Goal: Task Accomplishment & Management: Manage account settings

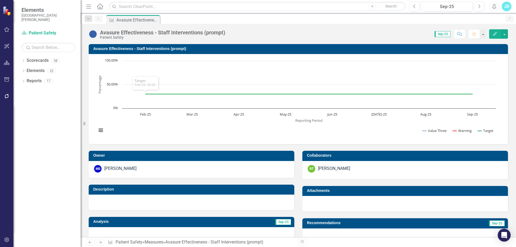
scroll to position [135, 0]
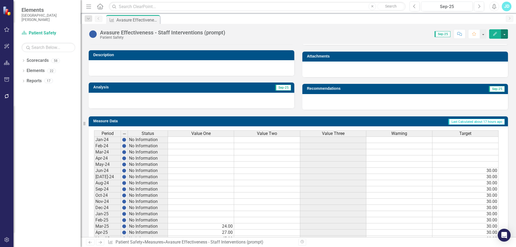
click at [505, 36] on button "button" at bounding box center [504, 33] width 7 height 9
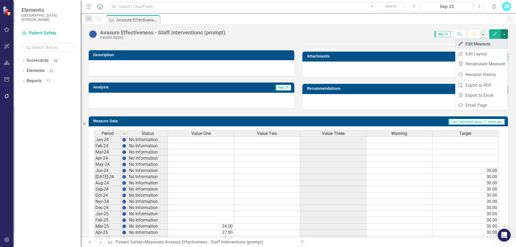
click at [476, 41] on link "Edit Edit Measure" at bounding box center [482, 44] width 52 height 10
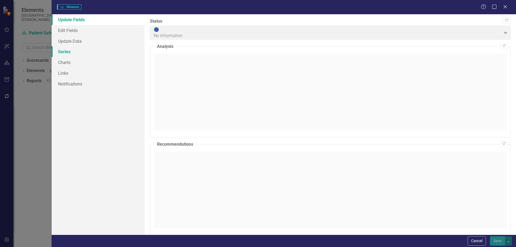
click at [63, 52] on link "Series" at bounding box center [98, 51] width 93 height 11
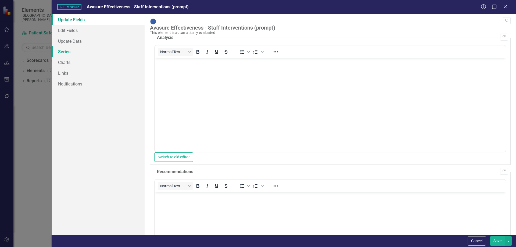
click at [69, 51] on link "Series" at bounding box center [98, 51] width 93 height 11
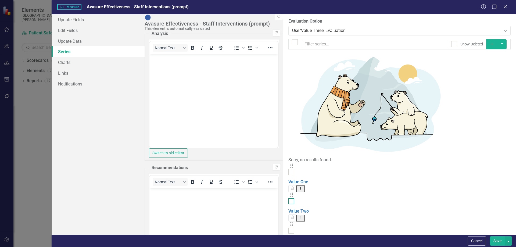
click at [289, 199] on div at bounding box center [292, 202] width 6 height 6
click at [289, 199] on input "checkbox" at bounding box center [290, 200] width 3 height 3
drag, startPoint x: 163, startPoint y: 74, endPoint x: 179, endPoint y: 57, distance: 23.8
click at [289, 199] on input "checkbox" at bounding box center [290, 200] width 3 height 3
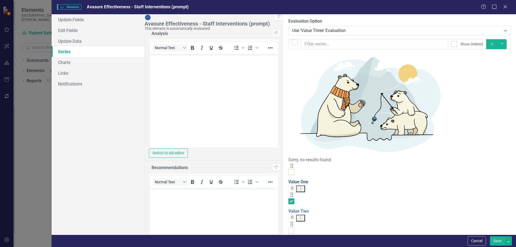
checkbox input "false"
click at [289, 179] on link "Value One" at bounding box center [299, 181] width 20 height 5
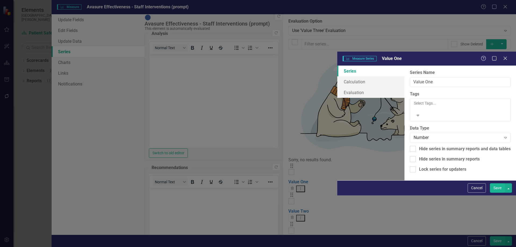
click at [414, 101] on div "Select Tags... Expand" at bounding box center [461, 110] width 94 height 19
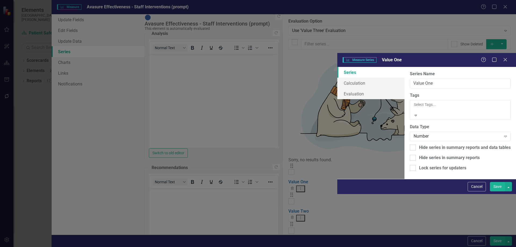
click at [43, 247] on span "Evaluation - Value One" at bounding box center [21, 249] width 43 height 5
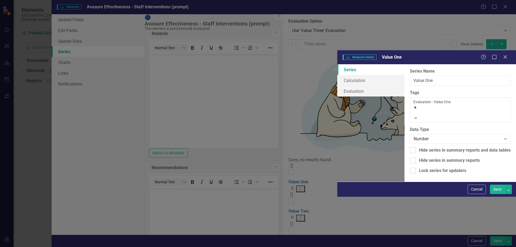
click at [495, 194] on button "Save" at bounding box center [497, 189] width 15 height 9
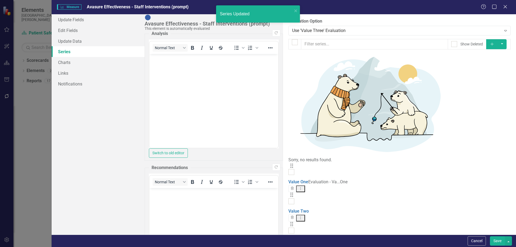
click at [289, 238] on link "Value Three" at bounding box center [301, 240] width 24 height 5
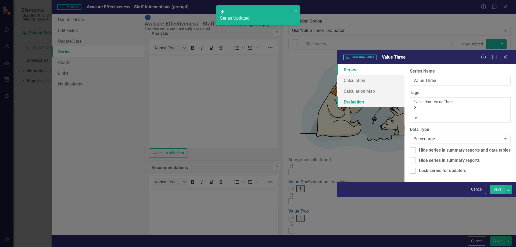
click at [338, 97] on link "Evaluation" at bounding box center [371, 102] width 67 height 11
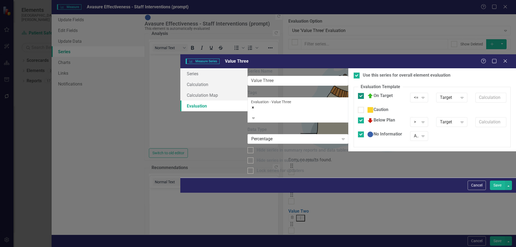
click at [358, 93] on div at bounding box center [361, 96] width 6 height 6
click at [358, 93] on input "On Target" at bounding box center [359, 94] width 3 height 3
checkbox input "false"
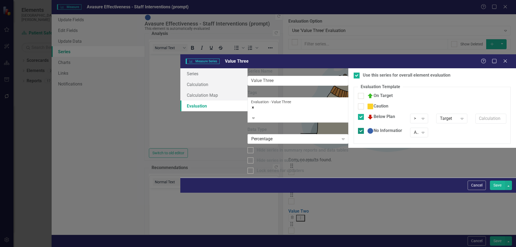
drag, startPoint x: 200, startPoint y: 62, endPoint x: 200, endPoint y: 74, distance: 12.1
click at [358, 114] on div at bounding box center [361, 117] width 6 height 6
click at [358, 114] on input "Below Plan" at bounding box center [359, 115] width 3 height 3
checkbox input "false"
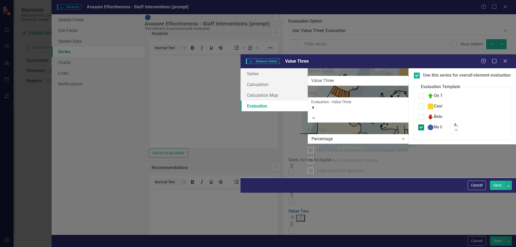
click at [419, 125] on div at bounding box center [422, 128] width 6 height 6
click at [419, 125] on input "No Information" at bounding box center [420, 126] width 3 height 3
checkbox input "false"
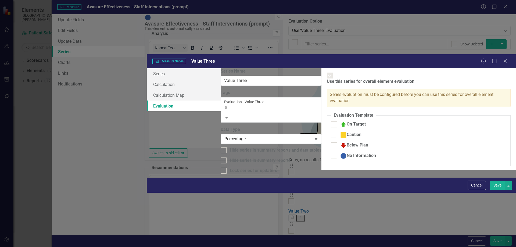
click at [496, 190] on button "Save" at bounding box center [497, 185] width 15 height 9
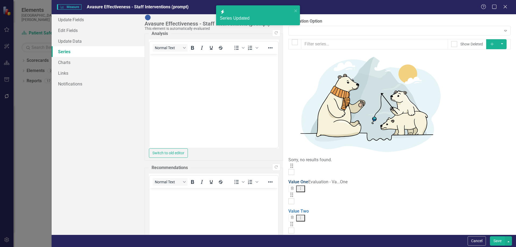
click at [289, 179] on link "Value One" at bounding box center [299, 181] width 20 height 5
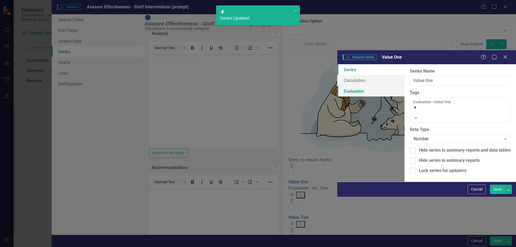
click at [338, 86] on link "Evaluation" at bounding box center [371, 91] width 67 height 11
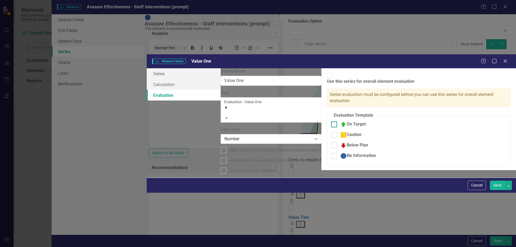
click at [331, 122] on input "On Target" at bounding box center [332, 123] width 3 height 3
checkbox input "true"
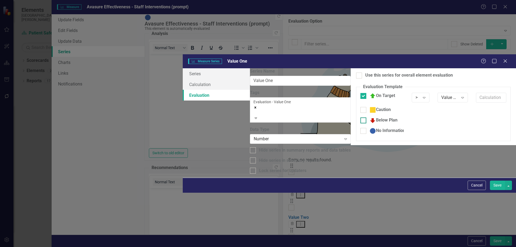
click at [361, 118] on div at bounding box center [364, 121] width 6 height 6
click at [361, 118] on input "Below Plan" at bounding box center [362, 119] width 3 height 3
checkbox input "true"
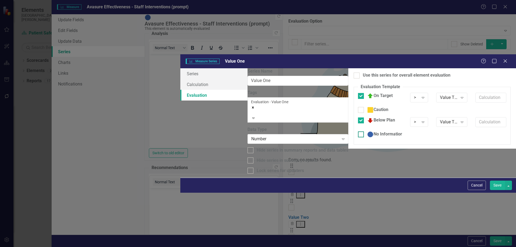
click at [358, 132] on div at bounding box center [361, 135] width 6 height 6
click at [358, 132] on input "No Information" at bounding box center [359, 133] width 3 height 3
checkbox input "true"
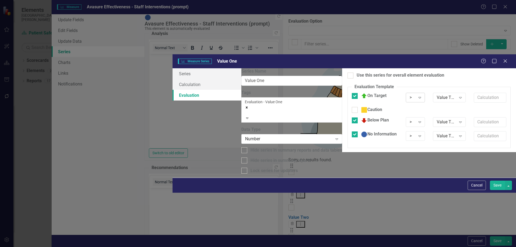
click at [410, 95] on div ">" at bounding box center [413, 98] width 6 height 6
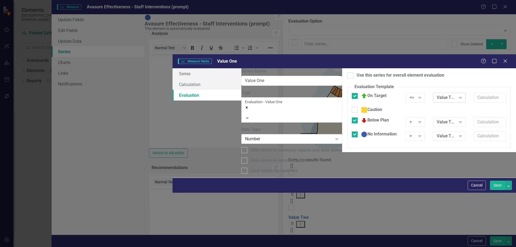
click at [437, 95] on div "Value Two" at bounding box center [446, 98] width 19 height 6
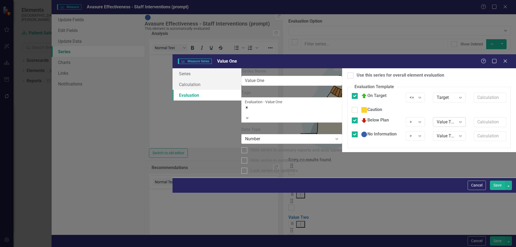
click at [437, 119] on div "Value Two" at bounding box center [446, 122] width 19 height 6
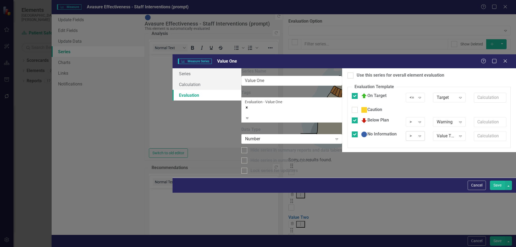
click at [410, 133] on div ">" at bounding box center [413, 136] width 6 height 6
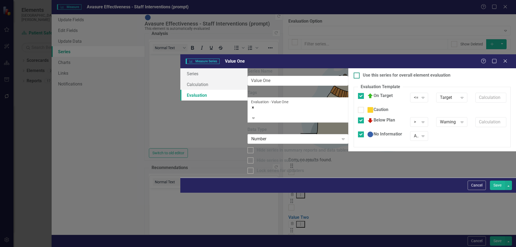
click at [354, 73] on input "Use this series for overall element evaluation" at bounding box center [355, 74] width 3 height 3
checkbox input "true"
click at [498, 190] on button "Save" at bounding box center [497, 185] width 15 height 9
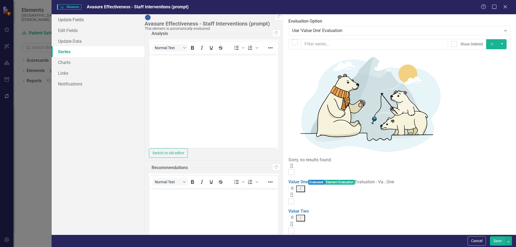
click at [289, 238] on link "Value Three" at bounding box center [301, 240] width 24 height 5
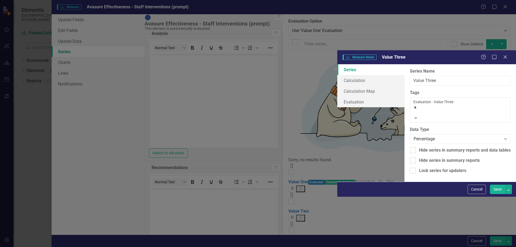
click at [414, 106] on icon "Remove [object Object]" at bounding box center [416, 108] width 4 height 4
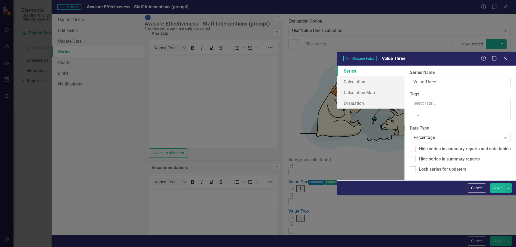
click at [497, 193] on button "Save" at bounding box center [497, 187] width 15 height 9
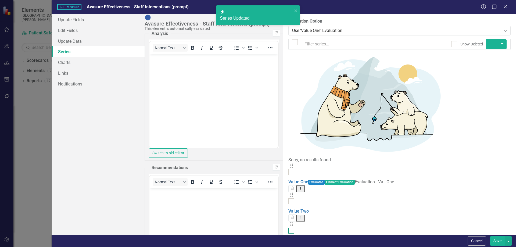
click at [289, 228] on input "checkbox" at bounding box center [290, 229] width 3 height 3
checkbox input "true"
click at [289, 199] on input "checkbox" at bounding box center [290, 200] width 3 height 3
checkbox input "true"
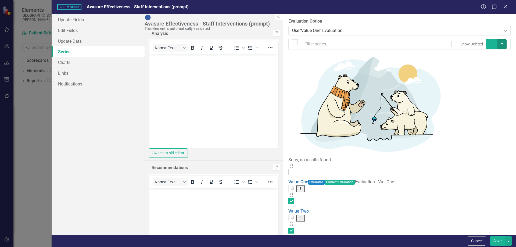
click at [507, 45] on button "button" at bounding box center [502, 44] width 9 height 10
click at [496, 72] on link "Edit Multiple Edit Multiple" at bounding box center [489, 74] width 43 height 10
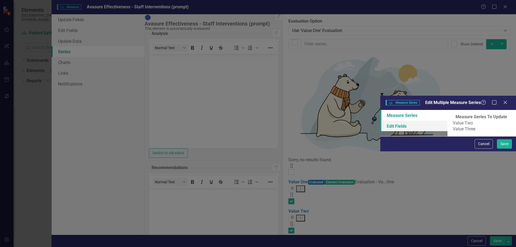
click at [381, 121] on link "Edit Fields" at bounding box center [414, 126] width 67 height 11
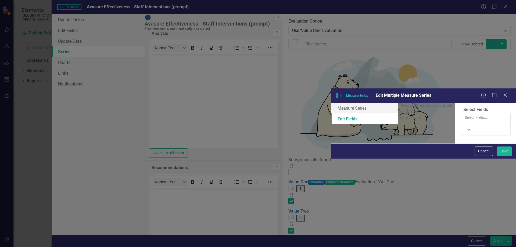
click at [465, 120] on div at bounding box center [486, 122] width 43 height 5
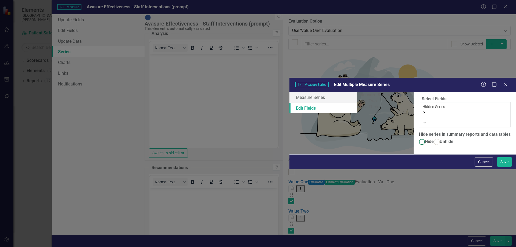
click at [425, 139] on span "Hide" at bounding box center [429, 141] width 9 height 5
click at [418, 138] on input "Hide" at bounding box center [422, 142] width 8 height 8
radio input "true"
click at [423, 115] on div at bounding box center [465, 117] width 85 height 5
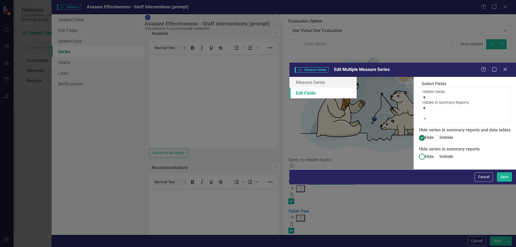
click at [425, 154] on span "Hide" at bounding box center [429, 156] width 9 height 5
click at [418, 153] on input "Hide" at bounding box center [422, 157] width 8 height 8
radio input "true"
click at [500, 182] on button "Save" at bounding box center [504, 176] width 15 height 9
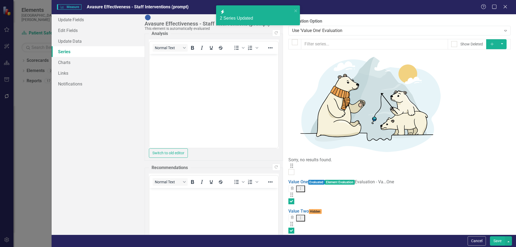
click at [500, 239] on button "Save" at bounding box center [497, 240] width 15 height 9
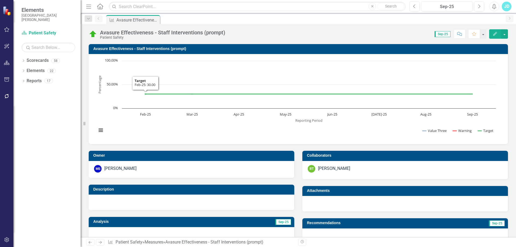
click at [151, 47] on h3 "Avasure Effectiveness - Staff Interventions (prompt)" at bounding box center [299, 49] width 412 height 4
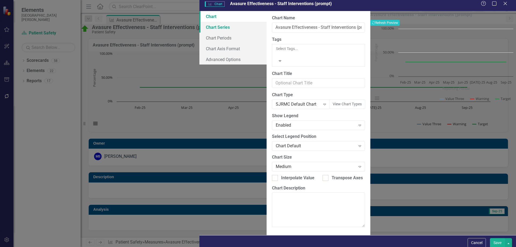
click at [200, 33] on link "Chart Series" at bounding box center [233, 27] width 67 height 11
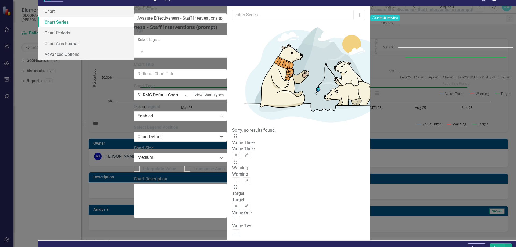
click at [238, 154] on icon "Remove" at bounding box center [236, 155] width 4 height 3
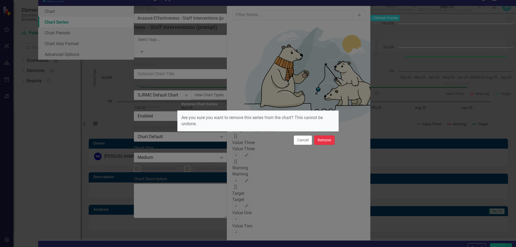
click at [332, 142] on button "Remove" at bounding box center [324, 140] width 20 height 9
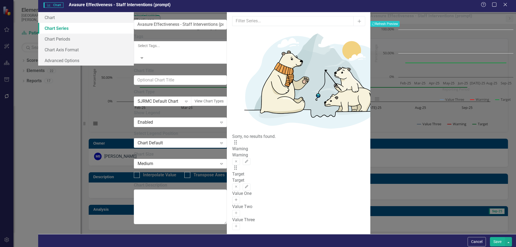
click at [238, 199] on icon "button" at bounding box center [236, 200] width 3 height 3
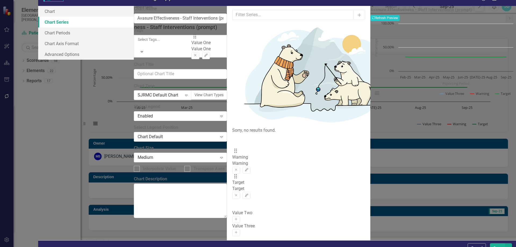
drag, startPoint x: 196, startPoint y: 79, endPoint x: 196, endPoint y: 37, distance: 41.7
click at [232, 134] on div "Drag Warning Warning Remove Edit Drag Target Target Remove Edit Drag Value One …" at bounding box center [298, 172] width 133 height 76
click at [496, 243] on button "Save" at bounding box center [497, 247] width 15 height 9
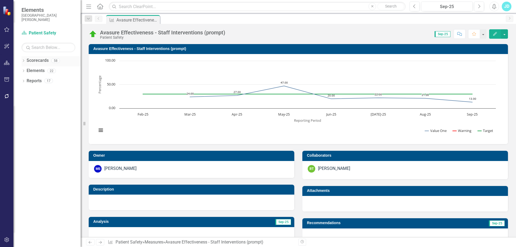
click at [22, 62] on icon "Dropdown" at bounding box center [24, 61] width 4 height 3
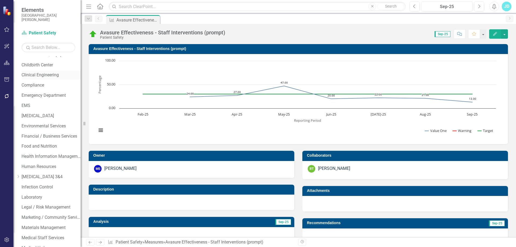
scroll to position [215, 0]
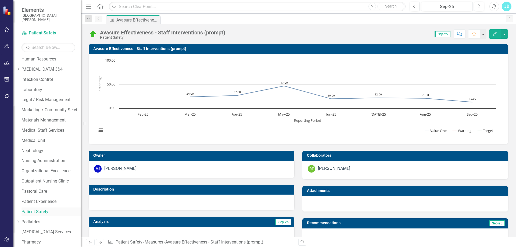
click at [48, 211] on link "Patient Safety" at bounding box center [51, 212] width 59 height 6
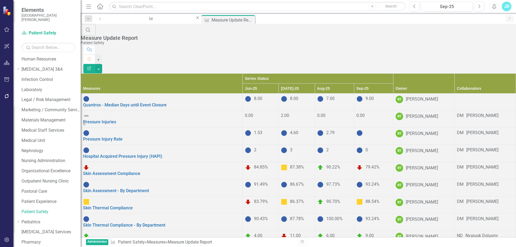
scroll to position [116, 0]
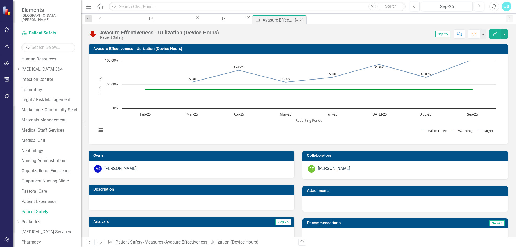
click at [299, 19] on icon "Close" at bounding box center [301, 19] width 5 height 4
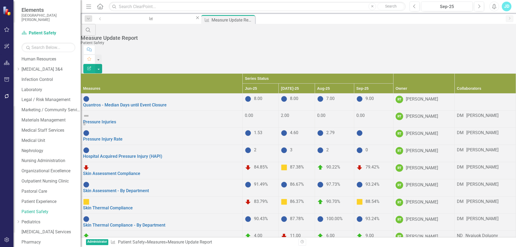
scroll to position [116, 0]
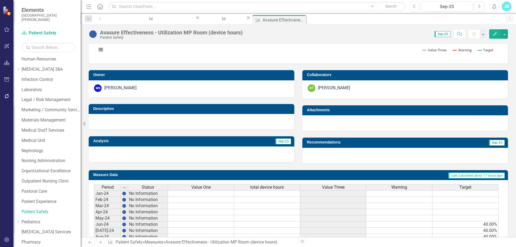
scroll to position [188, 0]
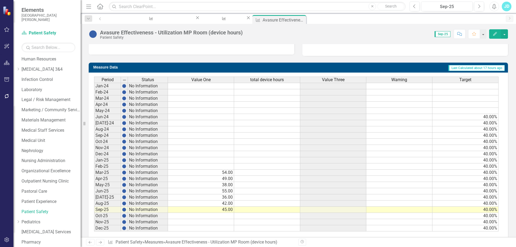
click at [208, 80] on span "Value One" at bounding box center [201, 79] width 19 height 5
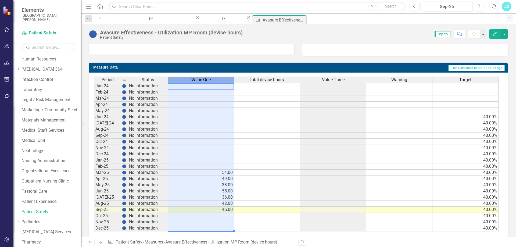
click at [208, 80] on span "Value One" at bounding box center [201, 79] width 19 height 5
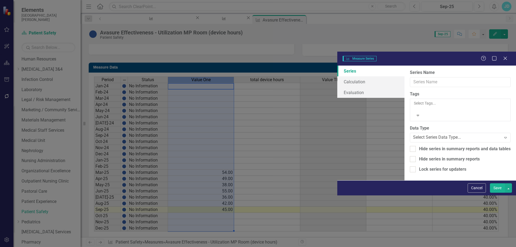
type input "Value One"
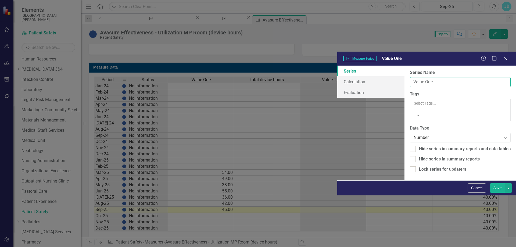
drag, startPoint x: 220, startPoint y: 30, endPoint x: 194, endPoint y: 30, distance: 25.6
click at [410, 77] on input "Value One" at bounding box center [460, 82] width 101 height 10
click at [476, 193] on button "Cancel" at bounding box center [477, 187] width 18 height 9
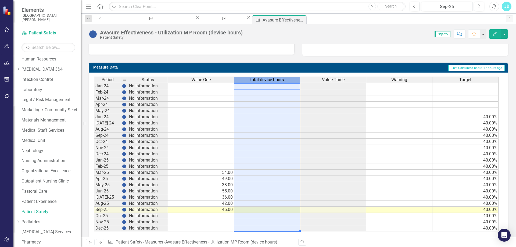
click at [247, 80] on div "total device hours" at bounding box center [267, 80] width 66 height 6
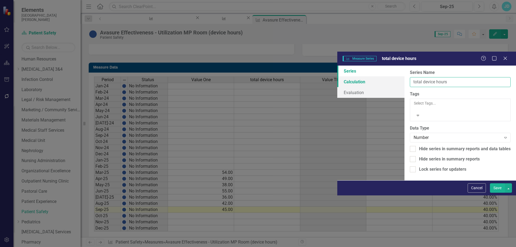
drag, startPoint x: 244, startPoint y: 26, endPoint x: 163, endPoint y: 29, distance: 81.0
click at [338, 66] on div "Series Calculation Evaluation From this page, you can edit the name, type, and …" at bounding box center [427, 123] width 179 height 115
type input "Value Two"
click at [498, 193] on button "Save" at bounding box center [497, 187] width 15 height 9
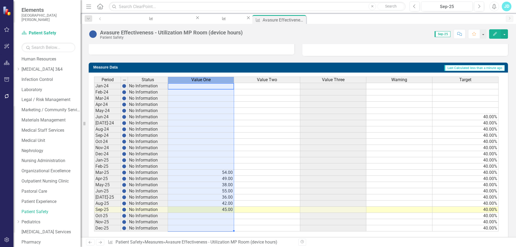
click at [214, 81] on div "Value One" at bounding box center [201, 80] width 66 height 6
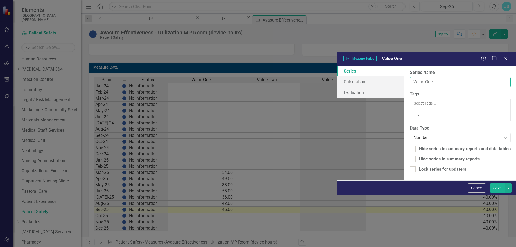
drag, startPoint x: 224, startPoint y: 32, endPoint x: 190, endPoint y: 30, distance: 33.9
click at [405, 66] on div "From this page, you can edit the name, type, and visibility options of your ser…" at bounding box center [461, 123] width 112 height 115
type input "Total Device Hours"
click at [496, 193] on button "Save" at bounding box center [497, 187] width 15 height 9
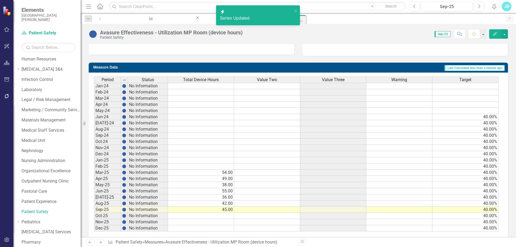
click at [317, 79] on div "Value Three" at bounding box center [333, 80] width 66 height 6
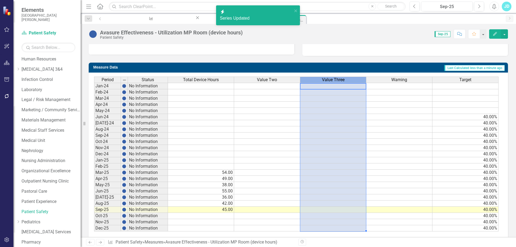
click at [317, 79] on div "Value Three" at bounding box center [333, 80] width 66 height 6
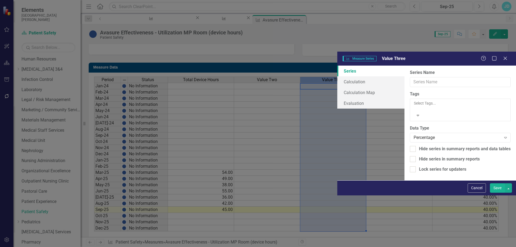
type input "Value Three"
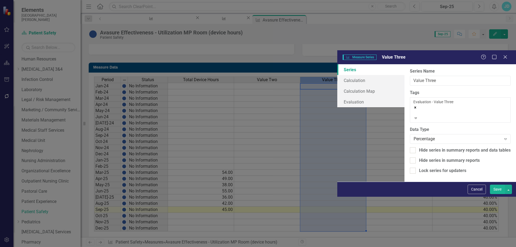
click at [415, 107] on icon "Remove [object Object]" at bounding box center [416, 108] width 2 height 2
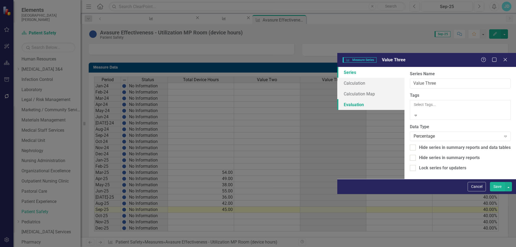
click at [338, 99] on link "Evaluation" at bounding box center [371, 104] width 67 height 11
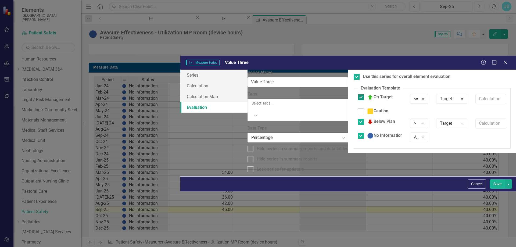
click at [358, 94] on div at bounding box center [361, 97] width 6 height 6
click at [358, 94] on input "On Target" at bounding box center [359, 95] width 3 height 3
checkbox input "false"
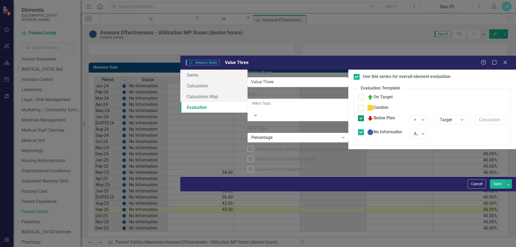
click at [358, 115] on div at bounding box center [361, 118] width 6 height 6
click at [358, 115] on input "Below Plan" at bounding box center [359, 116] width 3 height 3
checkbox input "false"
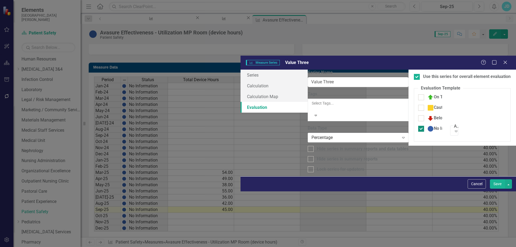
click at [419, 126] on input "No Information" at bounding box center [420, 127] width 3 height 3
checkbox input "false"
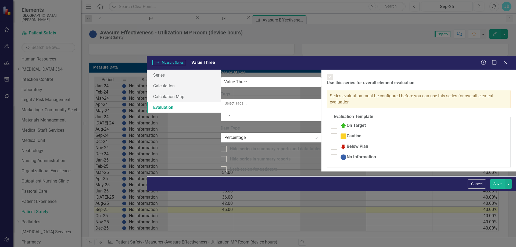
click at [496, 189] on button "Save" at bounding box center [497, 183] width 15 height 9
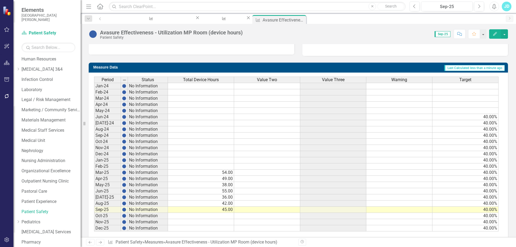
click at [214, 80] on span "Total Device Hours" at bounding box center [201, 79] width 36 height 5
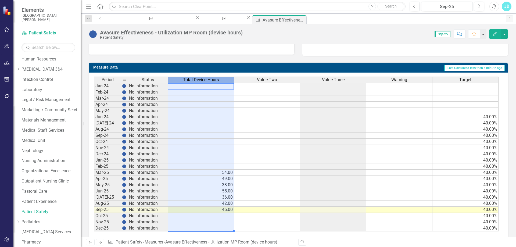
click at [214, 80] on span "Total Device Hours" at bounding box center [201, 79] width 36 height 5
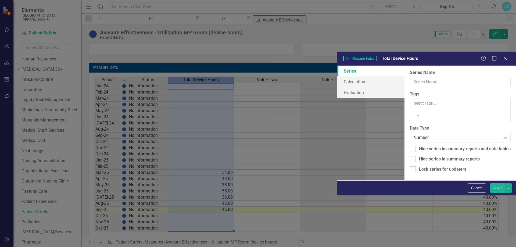
type input "Total Device Hours"
click at [414, 135] on div "Number" at bounding box center [458, 138] width 88 height 6
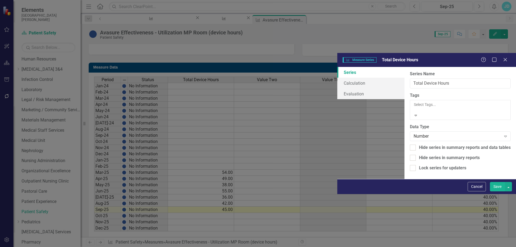
click at [414, 107] on div at bounding box center [461, 109] width 94 height 5
click at [43, 247] on span "Evaluation - Value One" at bounding box center [21, 249] width 43 height 5
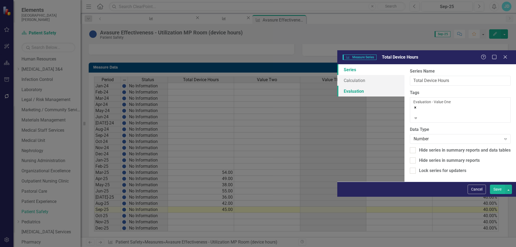
click at [338, 86] on link "Evaluation" at bounding box center [371, 91] width 67 height 11
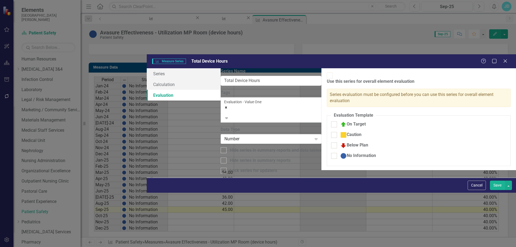
click at [331, 122] on div at bounding box center [334, 125] width 6 height 6
click at [331, 122] on input "On Target" at bounding box center [332, 123] width 3 height 3
checkbox input "true"
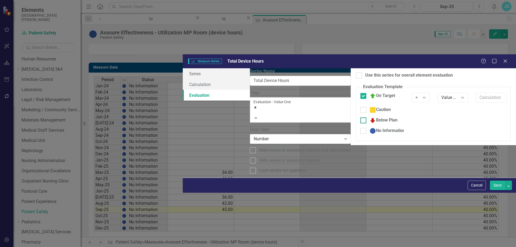
click at [361, 118] on div at bounding box center [364, 121] width 6 height 6
click at [361, 118] on input "Below Plan" at bounding box center [362, 119] width 3 height 3
checkbox input "true"
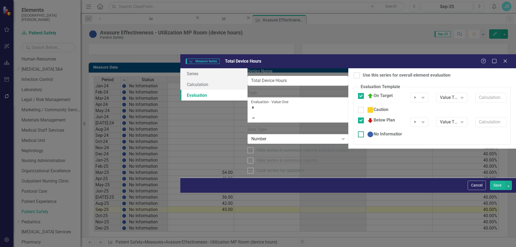
click at [358, 132] on input "No Information" at bounding box center [359, 133] width 3 height 3
checkbox input "true"
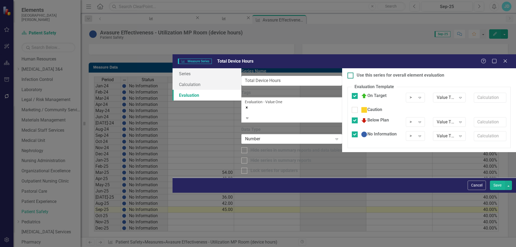
click at [348, 73] on div at bounding box center [351, 76] width 6 height 6
click at [348, 73] on input "Use this series for overall element evaluation" at bounding box center [349, 74] width 3 height 3
checkbox input "true"
click at [410, 95] on div ">" at bounding box center [413, 98] width 6 height 6
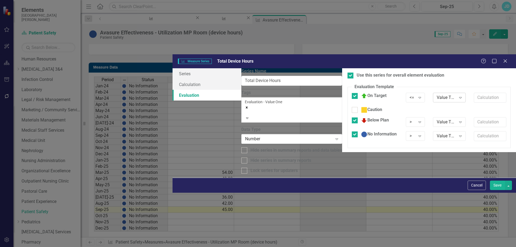
click at [437, 95] on div "Value Two" at bounding box center [446, 98] width 19 height 6
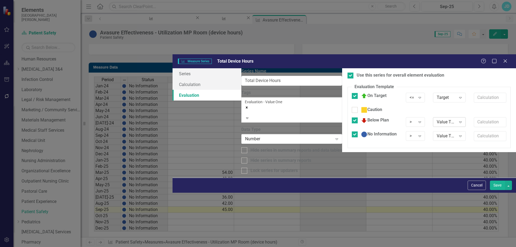
click at [433, 117] on div "Value Two Expand" at bounding box center [449, 122] width 33 height 10
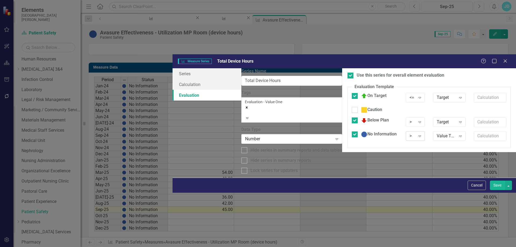
click at [406, 131] on div "> Expand" at bounding box center [415, 136] width 19 height 10
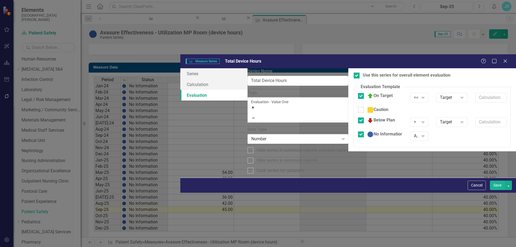
click at [497, 190] on button "Save" at bounding box center [497, 185] width 15 height 9
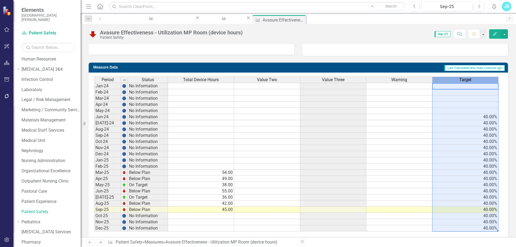
click at [477, 78] on div "Target" at bounding box center [466, 80] width 66 height 6
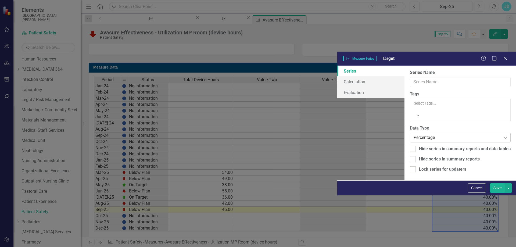
type input "Target"
click at [414, 135] on div "Percentage" at bounding box center [458, 138] width 88 height 6
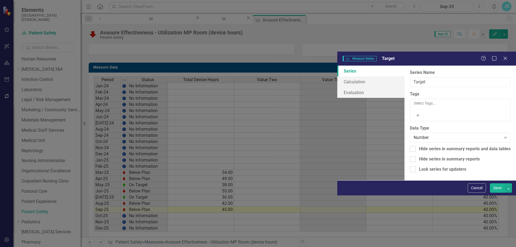
click at [503, 193] on button "Save" at bounding box center [497, 187] width 15 height 9
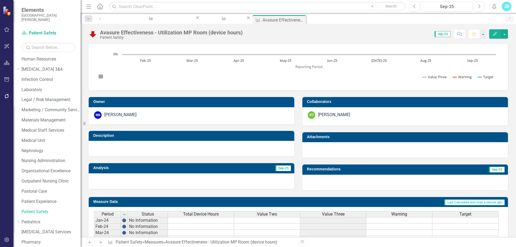
scroll to position [0, 0]
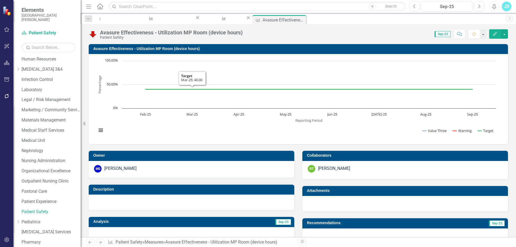
click at [194, 49] on h3 "Avasure Effectiveness - Utilization MP Room (device hours)" at bounding box center [299, 49] width 412 height 4
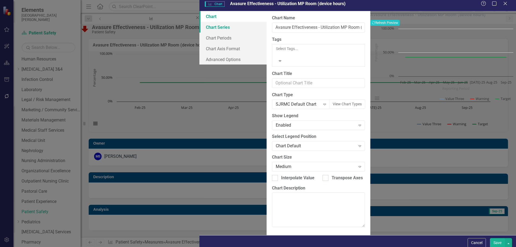
click at [200, 30] on link "Chart Series" at bounding box center [233, 27] width 67 height 11
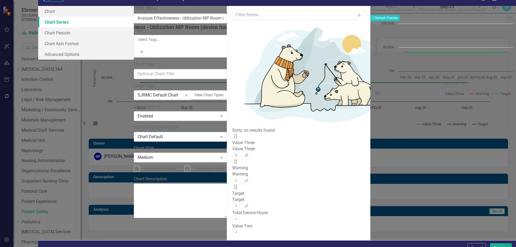
click at [238, 154] on icon "button" at bounding box center [236, 155] width 2 height 2
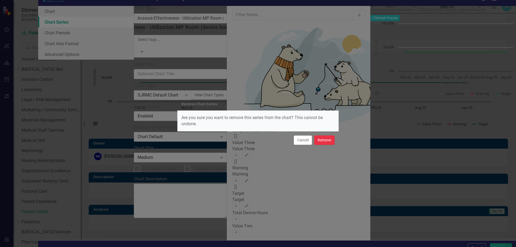
click at [323, 140] on button "Remove" at bounding box center [324, 140] width 20 height 9
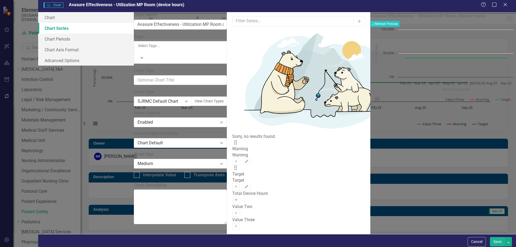
click at [240, 197] on button "Activate" at bounding box center [236, 200] width 8 height 7
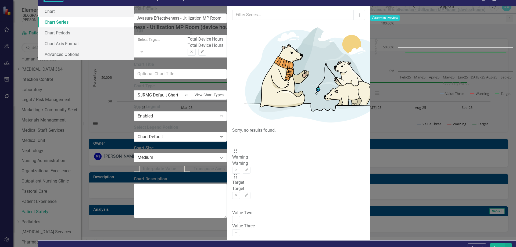
drag, startPoint x: 198, startPoint y: 78, endPoint x: 194, endPoint y: 39, distance: 39.4
click at [232, 134] on div "Drag Warning Warning Remove Edit Drag Target Target Remove Edit Drag Total Devi…" at bounding box center [298, 172] width 133 height 76
click at [497, 243] on button "Save" at bounding box center [497, 247] width 15 height 9
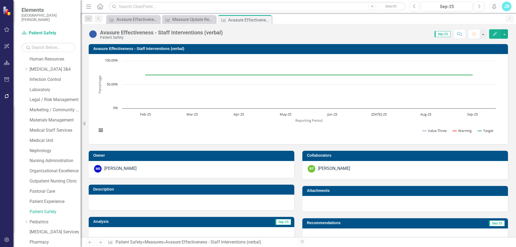
click at [155, 48] on h3 "Avasure Effectiveness - Staff Interventions (verbal)" at bounding box center [299, 49] width 412 height 4
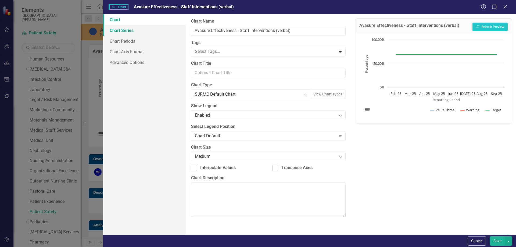
click at [118, 28] on link "Chart Series" at bounding box center [144, 30] width 83 height 11
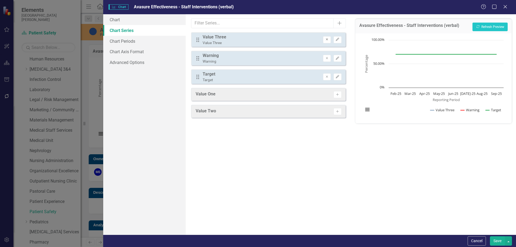
click at [325, 40] on icon "Remove" at bounding box center [327, 39] width 4 height 3
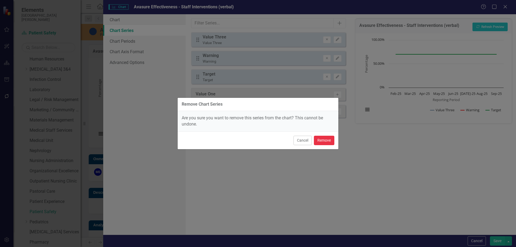
click at [329, 142] on button "Remove" at bounding box center [324, 140] width 20 height 9
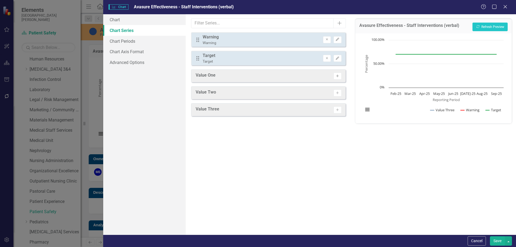
click at [338, 79] on button "Activate" at bounding box center [338, 76] width 8 height 7
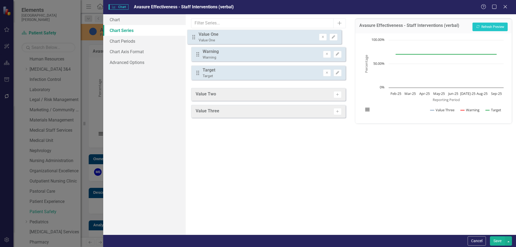
drag, startPoint x: 197, startPoint y: 78, endPoint x: 193, endPoint y: 38, distance: 40.0
click at [193, 38] on div "Drag Warning Warning Remove Edit Drag Target Target Remove Edit Drag Value One …" at bounding box center [268, 58] width 154 height 52
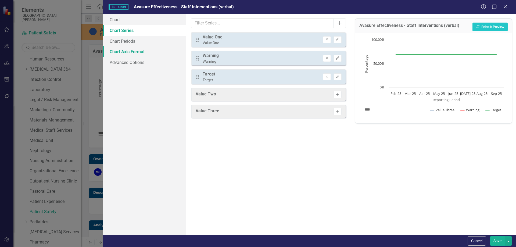
click at [141, 52] on link "Chart Axis Format" at bounding box center [144, 51] width 83 height 11
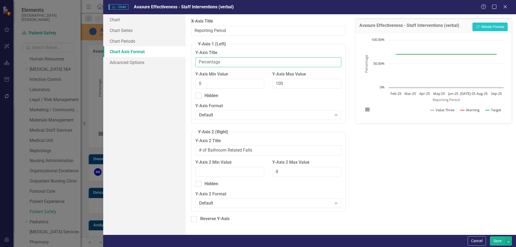
drag, startPoint x: 228, startPoint y: 62, endPoint x: 193, endPoint y: 63, distance: 35.6
click at [193, 63] on fieldset "Y-Axis 1 (Left) Y-Axis Title Percentage Y-Axis Min Value 0 Y-Axis Max Value 100…" at bounding box center [268, 82] width 154 height 83
type input "Number"
click at [500, 241] on button "Save" at bounding box center [497, 240] width 15 height 9
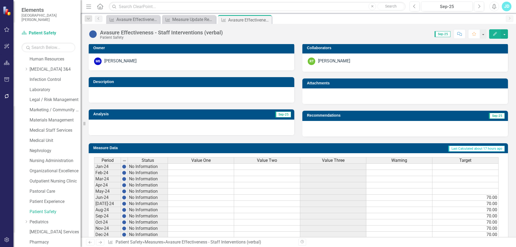
scroll to position [196, 0]
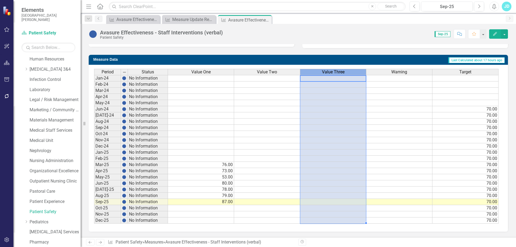
click at [331, 70] on span "Value Three" at bounding box center [333, 72] width 23 height 5
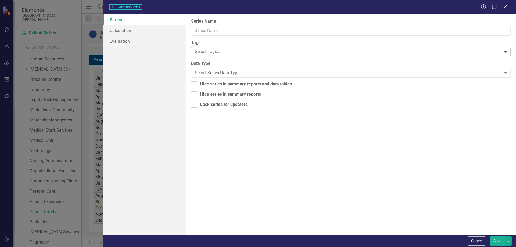
type input "Value Three"
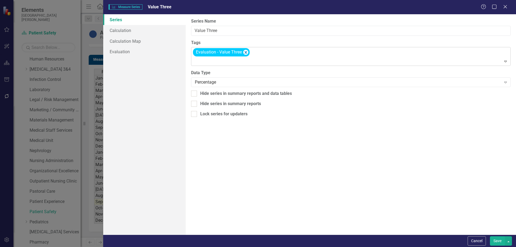
click at [247, 52] on icon "Remove [object Object]" at bounding box center [245, 52] width 5 height 7
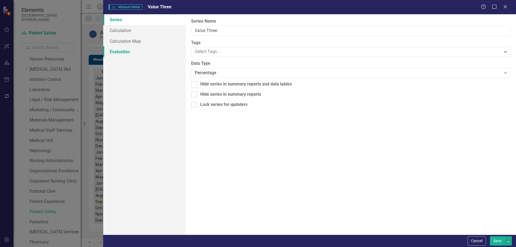
click at [136, 52] on link "Evaluation" at bounding box center [144, 51] width 83 height 11
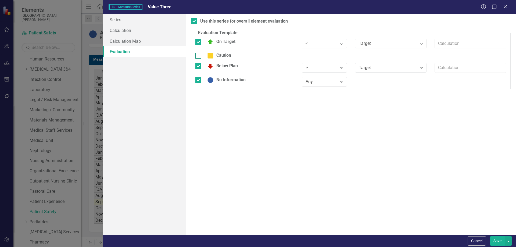
drag, startPoint x: 199, startPoint y: 42, endPoint x: 199, endPoint y: 50, distance: 7.8
click at [200, 42] on div at bounding box center [199, 42] width 6 height 6
click at [199, 42] on input "On Target" at bounding box center [197, 40] width 3 height 3
checkbox input "false"
click at [197, 62] on input "Below Plan" at bounding box center [197, 61] width 3 height 3
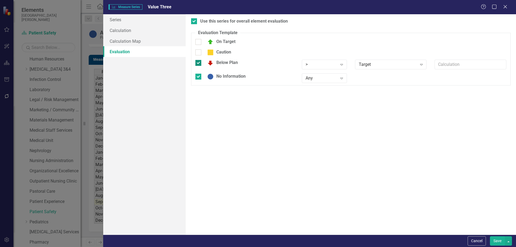
checkbox input "false"
click at [200, 73] on div at bounding box center [199, 73] width 6 height 6
click at [199, 73] on input "No Information" at bounding box center [197, 71] width 3 height 3
checkbox input "false"
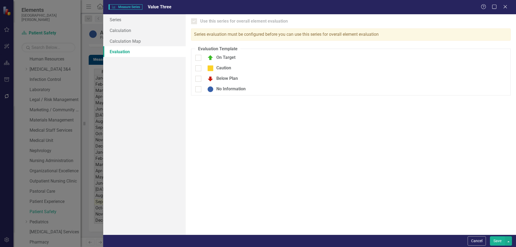
click at [495, 242] on button "Save" at bounding box center [497, 240] width 15 height 9
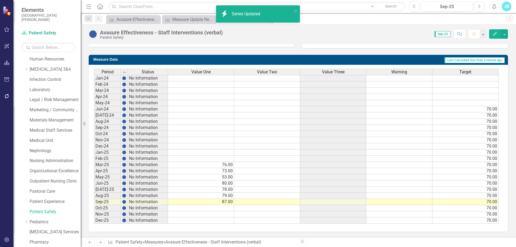
click at [201, 72] on span "Value One" at bounding box center [201, 72] width 19 height 5
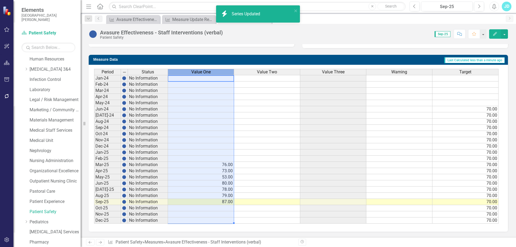
click at [201, 72] on span "Value One" at bounding box center [201, 72] width 19 height 5
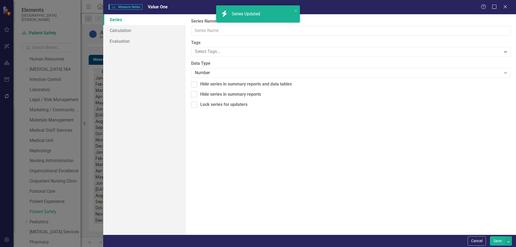
type input "Value One"
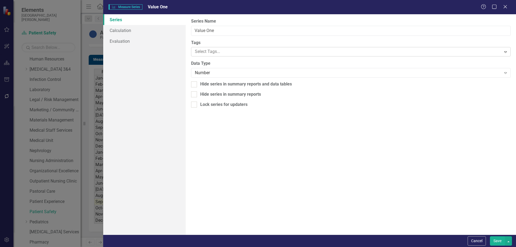
click at [214, 54] on div at bounding box center [347, 51] width 309 height 7
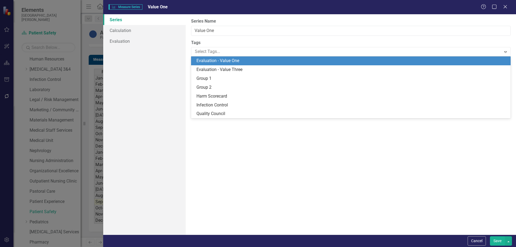
click at [215, 61] on span "Evaluation - Value One" at bounding box center [218, 60] width 43 height 5
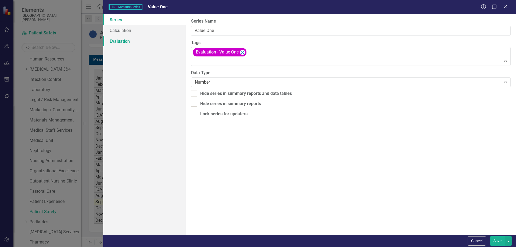
click at [137, 45] on link "Evaluation" at bounding box center [144, 41] width 83 height 11
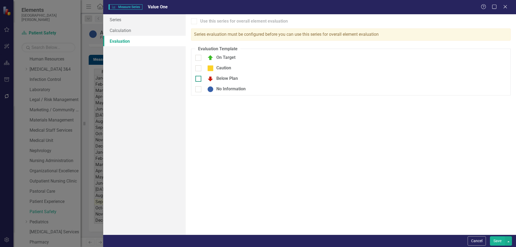
drag, startPoint x: 201, startPoint y: 57, endPoint x: 200, endPoint y: 63, distance: 5.9
click at [201, 57] on div at bounding box center [199, 58] width 6 height 6
click at [199, 57] on input "On Target" at bounding box center [197, 56] width 3 height 3
checkbox input "true"
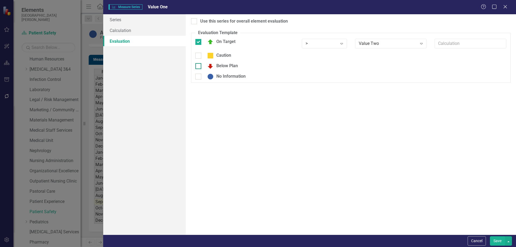
click at [199, 68] on div at bounding box center [199, 66] width 6 height 6
click at [199, 67] on input "Below Plan" at bounding box center [197, 64] width 3 height 3
checkbox input "true"
click at [199, 80] on input "No Information" at bounding box center [197, 78] width 3 height 3
checkbox input "true"
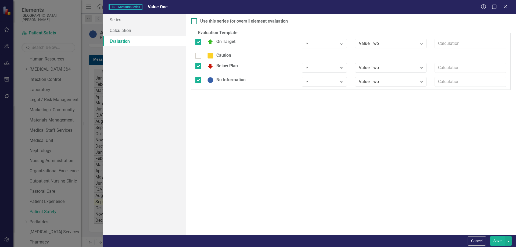
click at [194, 22] on input "Use this series for overall element evaluation" at bounding box center [192, 19] width 3 height 3
checkbox input "true"
click at [309, 41] on div ">" at bounding box center [322, 43] width 32 height 6
click at [316, 78] on div "<=" at bounding box center [325, 79] width 37 height 6
click at [360, 42] on div "Value Two" at bounding box center [388, 43] width 58 height 6
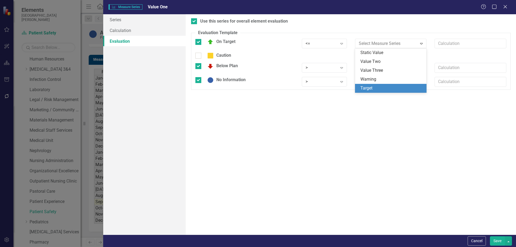
click at [369, 91] on div "Target" at bounding box center [391, 88] width 72 height 9
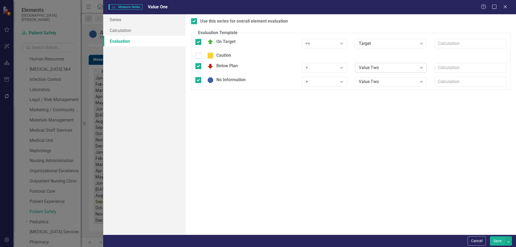
click at [363, 69] on div "Value Two" at bounding box center [388, 68] width 58 height 6
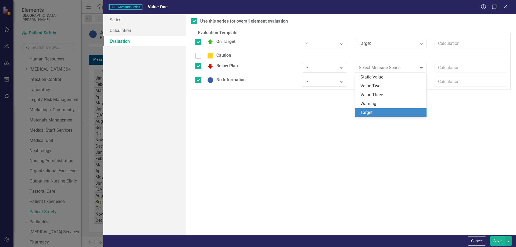
click at [369, 115] on div "Target" at bounding box center [392, 113] width 63 height 6
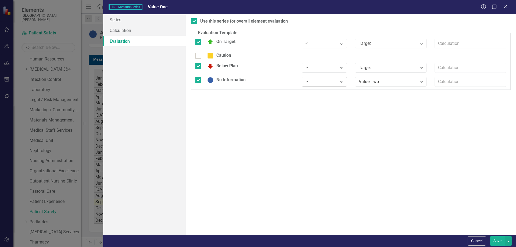
click at [309, 84] on div ">" at bounding box center [322, 82] width 32 height 6
click at [314, 151] on div "Any" at bounding box center [325, 153] width 37 height 6
click at [501, 239] on button "Save" at bounding box center [497, 240] width 15 height 9
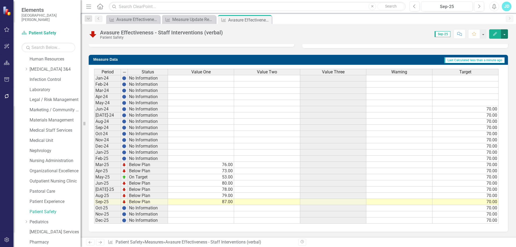
click at [507, 34] on button "button" at bounding box center [504, 33] width 7 height 9
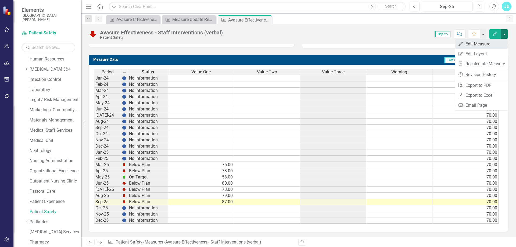
click at [489, 42] on link "Edit Edit Measure" at bounding box center [482, 44] width 52 height 10
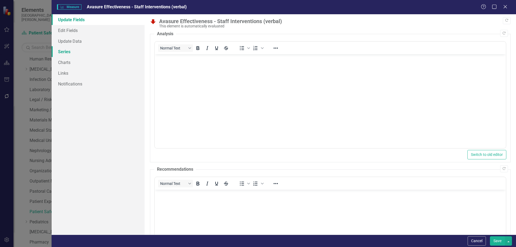
scroll to position [0, 0]
click at [68, 52] on link "Series" at bounding box center [98, 51] width 93 height 11
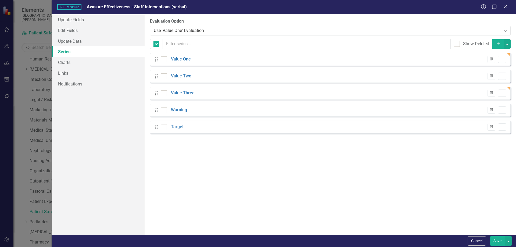
checkbox input "false"
click at [164, 77] on input "checkbox" at bounding box center [162, 74] width 3 height 3
checkbox input "true"
click at [163, 92] on input "checkbox" at bounding box center [162, 91] width 3 height 3
checkbox input "true"
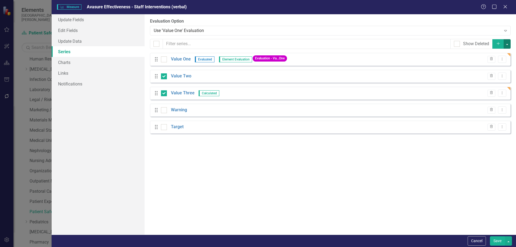
click at [507, 44] on button "button" at bounding box center [507, 43] width 7 height 9
click at [493, 73] on link "Edit Multiple Edit Multiple" at bounding box center [489, 74] width 43 height 10
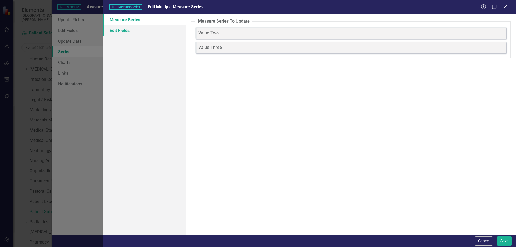
click at [148, 32] on link "Edit Fields" at bounding box center [144, 30] width 83 height 11
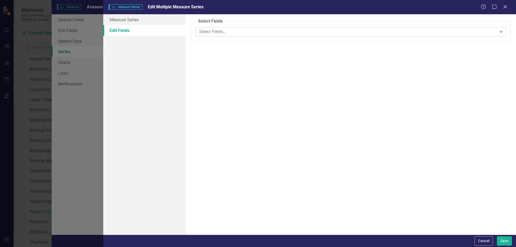
click at [227, 32] on div at bounding box center [347, 31] width 300 height 7
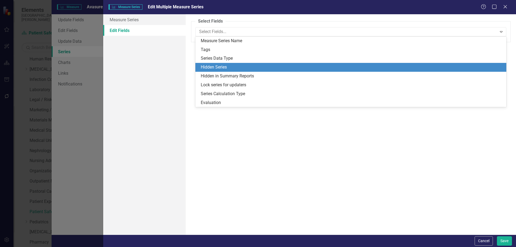
click at [222, 65] on div "Hidden Series" at bounding box center [352, 67] width 303 height 6
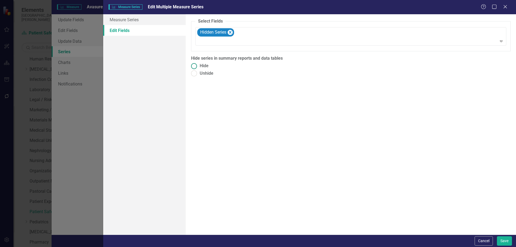
click at [206, 66] on span "Hide" at bounding box center [204, 66] width 9 height 6
click at [199, 66] on input "Hide" at bounding box center [194, 66] width 8 height 8
radio input "true"
click at [227, 43] on div at bounding box center [351, 41] width 309 height 7
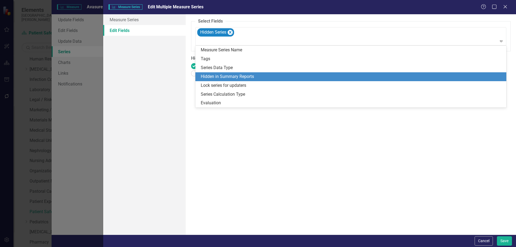
click at [222, 77] on div "Hidden in Summary Reports" at bounding box center [352, 77] width 303 height 6
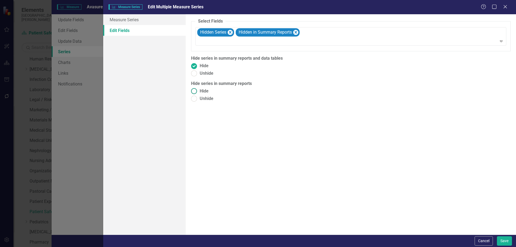
click at [206, 90] on span "Hide" at bounding box center [204, 91] width 9 height 6
click at [199, 90] on input "Hide" at bounding box center [194, 91] width 8 height 8
radio input "true"
click at [505, 242] on button "Save" at bounding box center [504, 240] width 15 height 9
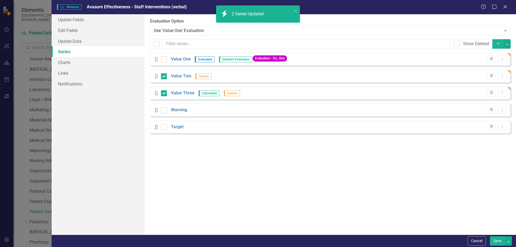
click at [500, 239] on button "Save" at bounding box center [497, 240] width 15 height 9
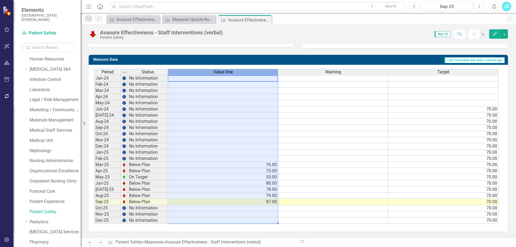
click at [238, 72] on div "Value One" at bounding box center [223, 72] width 110 height 6
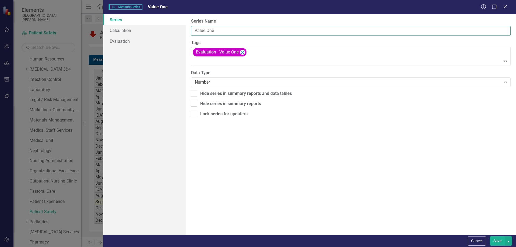
drag, startPoint x: 226, startPoint y: 30, endPoint x: 192, endPoint y: 30, distance: 34.4
click at [192, 30] on input "Value One" at bounding box center [351, 31] width 320 height 10
type input "Verbal Staff Interventions"
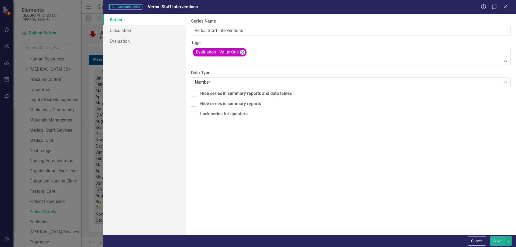
click at [495, 238] on button "Save" at bounding box center [497, 240] width 15 height 9
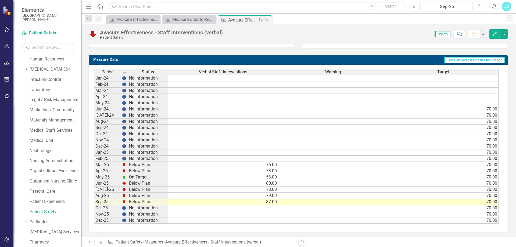
click at [269, 19] on icon "Close" at bounding box center [266, 20] width 5 height 4
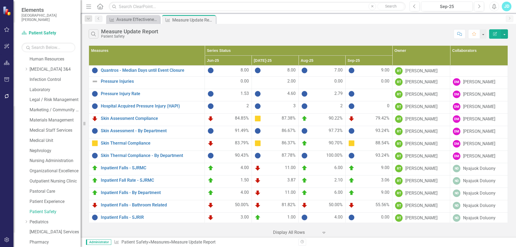
scroll to position [116, 0]
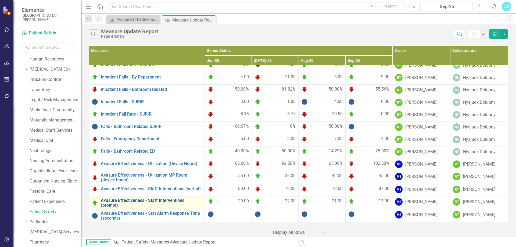
click at [170, 201] on link "Avasure Effectiveness - Staff Interventions (prompt)" at bounding box center [151, 202] width 101 height 9
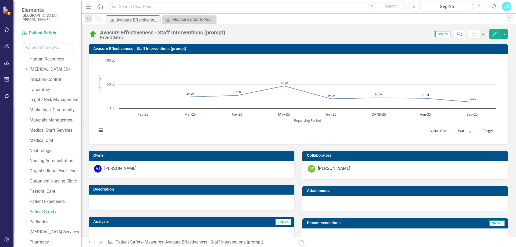
click at [100, 78] on text "Percentage" at bounding box center [99, 85] width 5 height 18
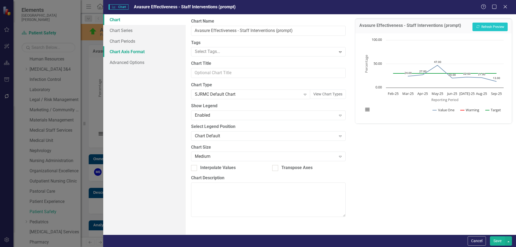
click at [141, 53] on link "Chart Axis Format" at bounding box center [144, 51] width 83 height 11
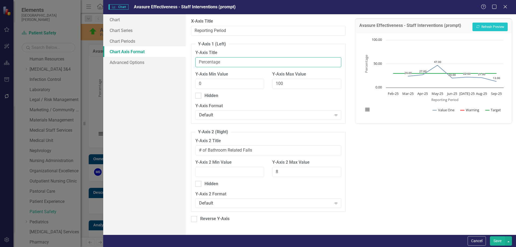
drag, startPoint x: 229, startPoint y: 61, endPoint x: 192, endPoint y: 65, distance: 36.5
click at [192, 65] on fieldset "Y-Axis 1 (Left) Y-Axis Title Percentage Y-Axis Min Value 0 Y-Axis Max Value 100…" at bounding box center [268, 82] width 154 height 83
type input "Number"
click at [151, 35] on link "Chart Series" at bounding box center [144, 30] width 83 height 11
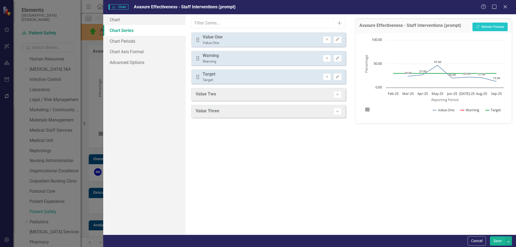
click at [495, 242] on button "Save" at bounding box center [497, 240] width 15 height 9
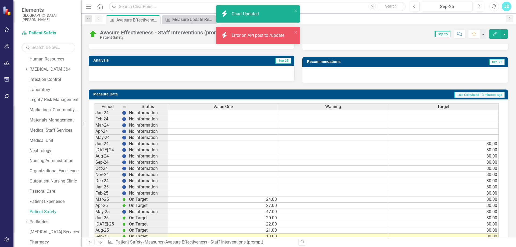
scroll to position [196, 0]
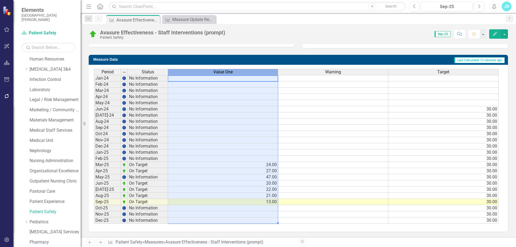
click at [226, 71] on span "Value One" at bounding box center [223, 72] width 19 height 5
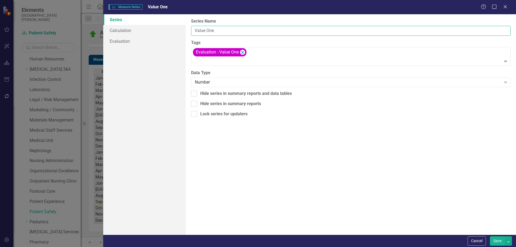
drag, startPoint x: 227, startPoint y: 29, endPoint x: 188, endPoint y: 30, distance: 38.7
click at [188, 30] on div "From this page, you can edit the name, type, and visibility options of your ser…" at bounding box center [351, 124] width 331 height 221
type input "Prompt Staff Interventions"
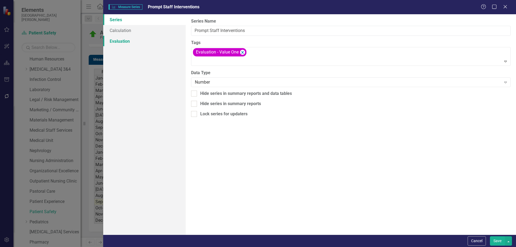
click at [138, 42] on link "Evaluation" at bounding box center [144, 41] width 83 height 11
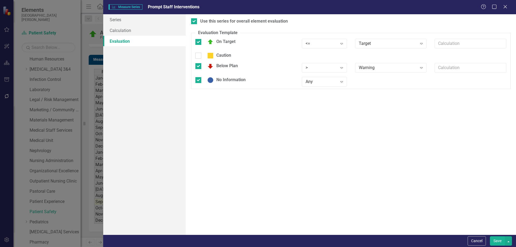
click at [497, 239] on button "Save" at bounding box center [497, 240] width 15 height 9
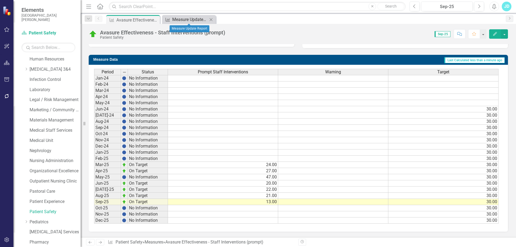
click at [183, 19] on div "Measure Update Report" at bounding box center [190, 19] width 36 height 7
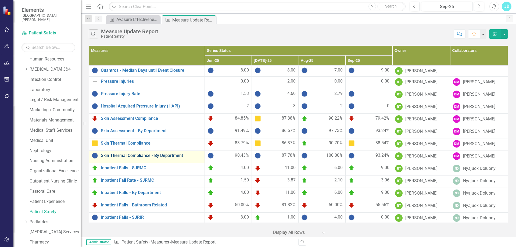
scroll to position [116, 0]
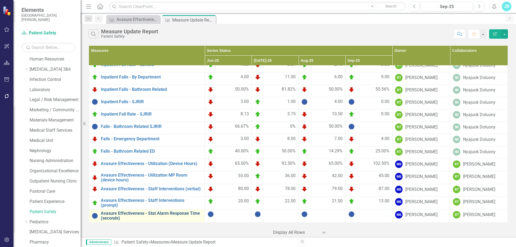
click at [161, 213] on link "Avasure Effectiveness - Stat Alarm Response Time (seconds)" at bounding box center [151, 215] width 101 height 9
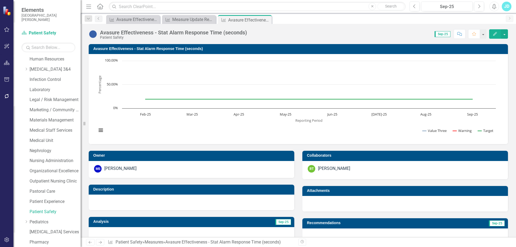
click at [113, 81] on rect "Interactive chart" at bounding box center [296, 98] width 405 height 81
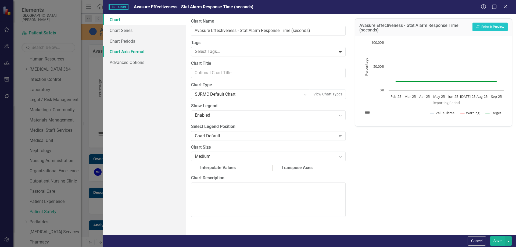
click at [126, 53] on link "Chart Axis Format" at bounding box center [144, 51] width 83 height 11
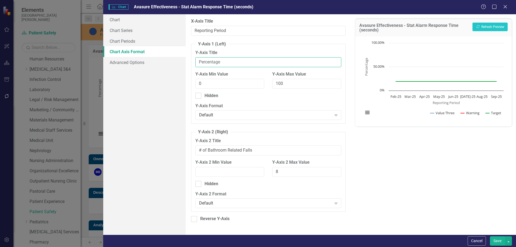
drag, startPoint x: 228, startPoint y: 60, endPoint x: 197, endPoint y: 61, distance: 30.2
click at [197, 61] on input "Percentage" at bounding box center [269, 62] width 146 height 10
type input "Seconds"
click at [140, 33] on link "Chart Series" at bounding box center [144, 30] width 83 height 11
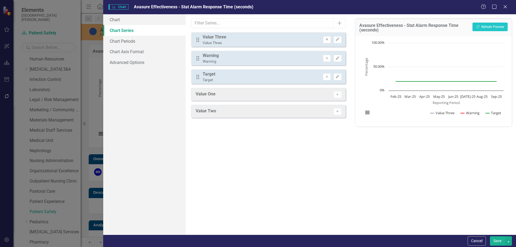
click at [328, 39] on icon "Remove" at bounding box center [327, 39] width 4 height 3
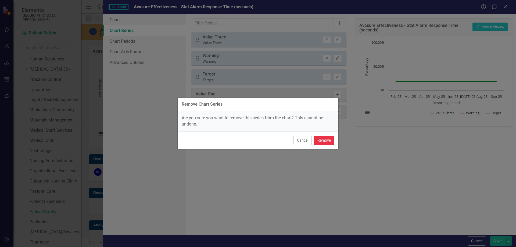
click at [325, 140] on button "Remove" at bounding box center [324, 140] width 20 height 9
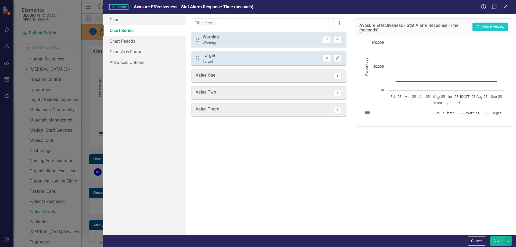
click at [338, 76] on icon "button" at bounding box center [338, 76] width 3 height 3
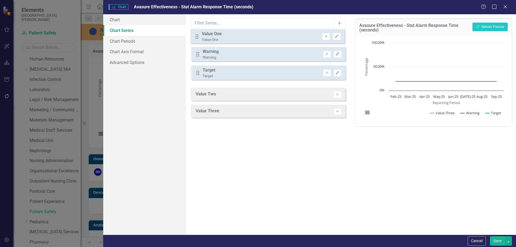
drag, startPoint x: 199, startPoint y: 78, endPoint x: 198, endPoint y: 37, distance: 40.4
click at [198, 37] on div "Drag Warning Warning Remove Edit Drag Target Target Remove Edit Drag Value One …" at bounding box center [268, 58] width 154 height 52
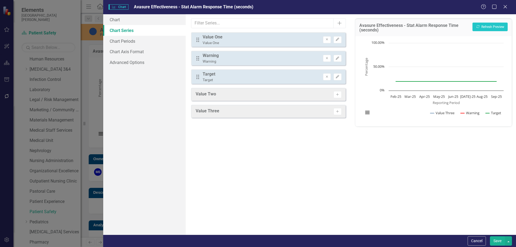
click at [497, 240] on button "Save" at bounding box center [497, 240] width 15 height 9
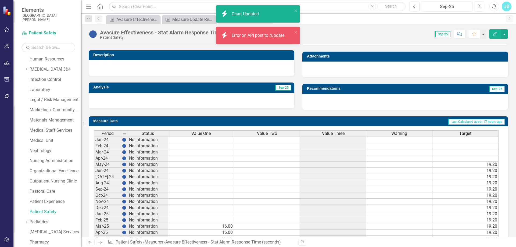
scroll to position [196, 0]
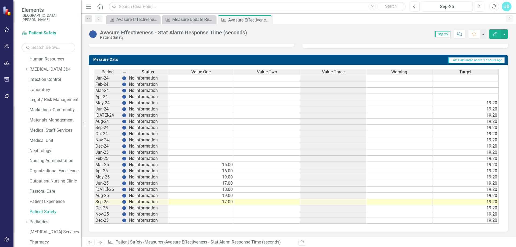
click at [217, 72] on div "Value One" at bounding box center [201, 72] width 66 height 6
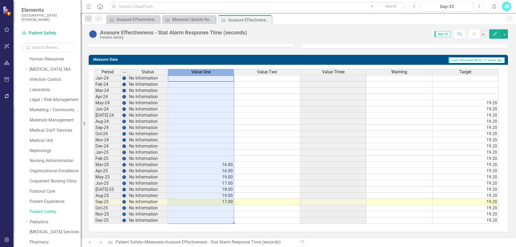
click at [217, 72] on div "Value One" at bounding box center [201, 72] width 66 height 6
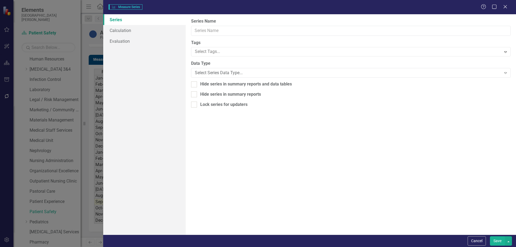
type input "Value One"
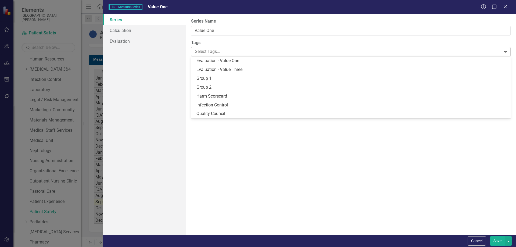
click at [214, 50] on div at bounding box center [347, 51] width 309 height 7
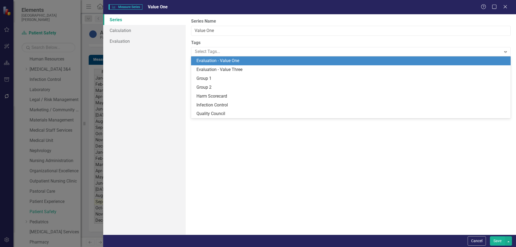
click at [214, 59] on span "Evaluation - Value One" at bounding box center [218, 60] width 43 height 5
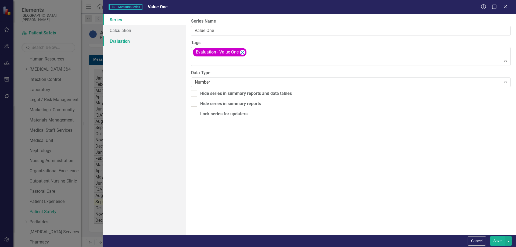
click at [122, 38] on link "Evaluation" at bounding box center [144, 41] width 83 height 11
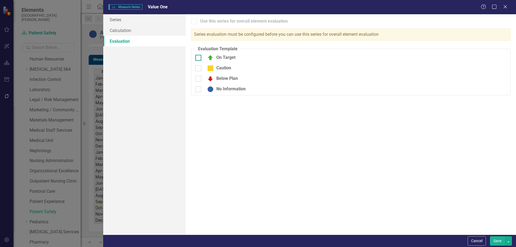
click at [202, 58] on div "On Target" at bounding box center [245, 58] width 98 height 6
click at [199, 58] on input "On Target" at bounding box center [197, 56] width 3 height 3
checkbox input "true"
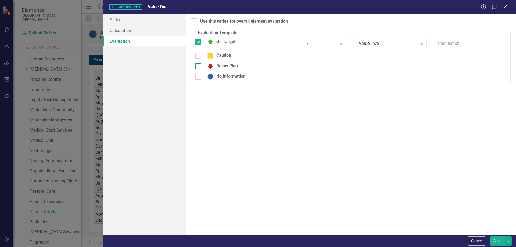
drag, startPoint x: 199, startPoint y: 64, endPoint x: 199, endPoint y: 73, distance: 8.3
click at [199, 65] on div at bounding box center [199, 66] width 6 height 6
click at [199, 65] on input "Below Plan" at bounding box center [197, 64] width 3 height 3
checkbox input "true"
click at [199, 82] on div at bounding box center [199, 80] width 6 height 6
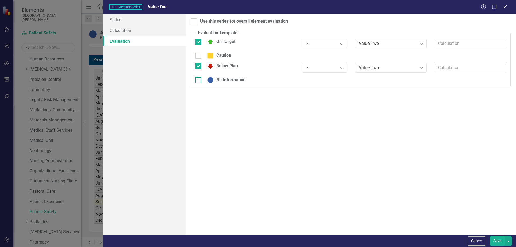
click at [199, 81] on input "No Information" at bounding box center [197, 78] width 3 height 3
checkbox input "true"
click at [330, 43] on div ">" at bounding box center [322, 43] width 32 height 6
click at [326, 78] on div "<=" at bounding box center [325, 79] width 37 height 6
click at [363, 42] on div "Value Two" at bounding box center [388, 43] width 58 height 6
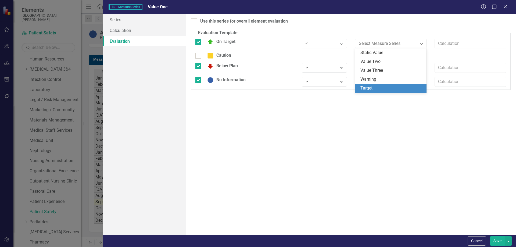
click at [369, 89] on div "Target" at bounding box center [392, 88] width 63 height 6
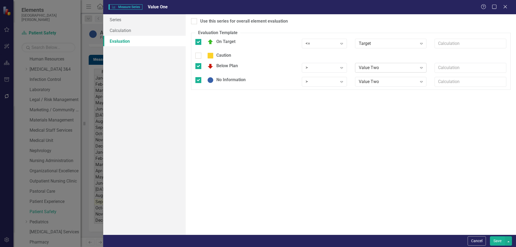
click at [374, 69] on div "Value Two" at bounding box center [388, 68] width 58 height 6
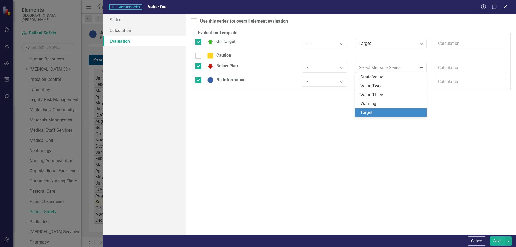
click at [371, 110] on div "Target" at bounding box center [392, 113] width 63 height 6
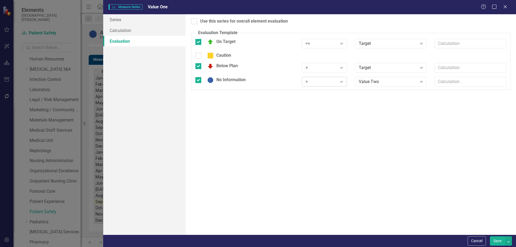
click at [322, 84] on div ">" at bounding box center [322, 82] width 32 height 6
click at [315, 153] on div "Any" at bounding box center [325, 153] width 37 height 6
click at [194, 21] on input "Use this series for overall element evaluation" at bounding box center [192, 19] width 3 height 3
checkbox input "true"
click at [497, 242] on button "Save" at bounding box center [497, 240] width 15 height 9
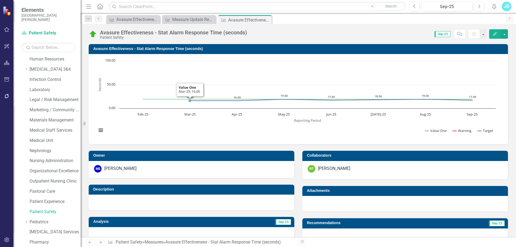
scroll to position [108, 0]
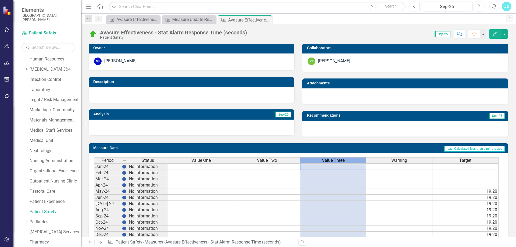
click at [336, 160] on span "Value Three" at bounding box center [333, 160] width 23 height 5
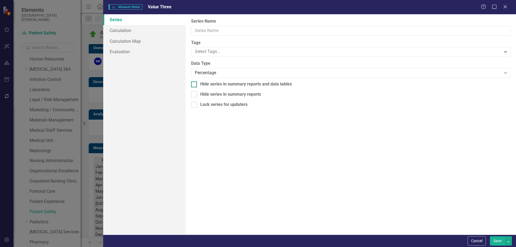
type input "Value Three"
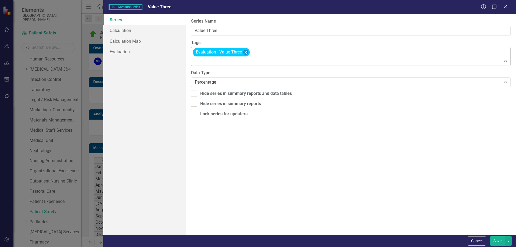
click at [247, 53] on icon "Remove [object Object]" at bounding box center [246, 52] width 2 height 3
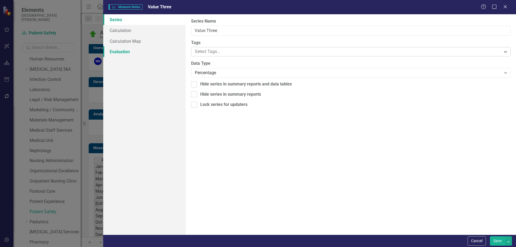
click at [115, 53] on link "Evaluation" at bounding box center [144, 51] width 83 height 11
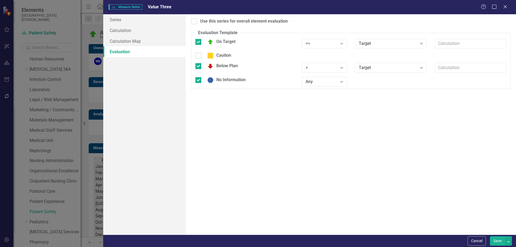
drag, startPoint x: 198, startPoint y: 41, endPoint x: 198, endPoint y: 45, distance: 4.0
click at [198, 42] on input "On Target" at bounding box center [197, 40] width 3 height 3
checkbox input "false"
drag, startPoint x: 198, startPoint y: 63, endPoint x: 198, endPoint y: 68, distance: 4.8
click at [198, 63] on div at bounding box center [199, 63] width 6 height 6
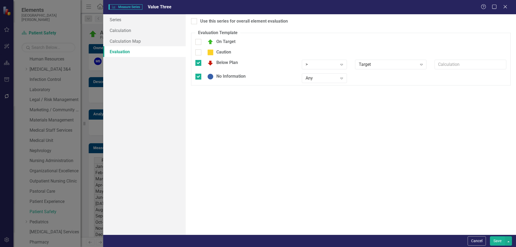
click at [198, 63] on input "Below Plan" at bounding box center [197, 61] width 3 height 3
checkbox input "false"
drag, startPoint x: 197, startPoint y: 72, endPoint x: 278, endPoint y: 120, distance: 93.6
click at [197, 73] on input "No Information" at bounding box center [197, 71] width 3 height 3
checkbox input "false"
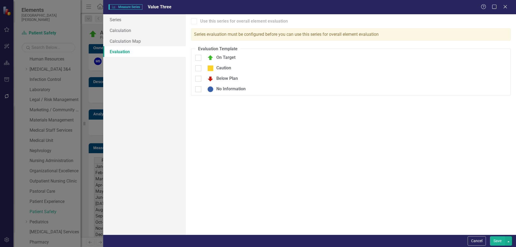
click at [496, 239] on button "Save" at bounding box center [497, 240] width 15 height 9
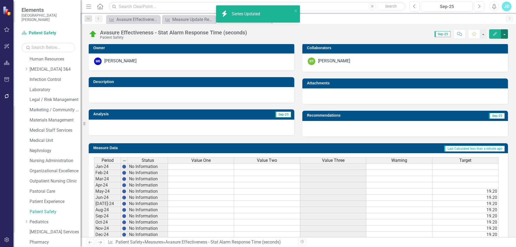
click at [504, 34] on button "button" at bounding box center [504, 33] width 7 height 9
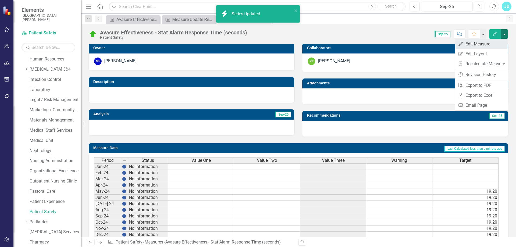
click at [499, 40] on link "Edit Edit Measure" at bounding box center [482, 44] width 52 height 10
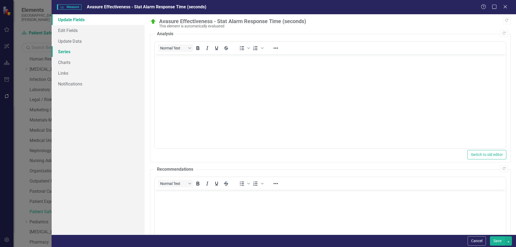
scroll to position [0, 0]
click at [82, 50] on link "Series" at bounding box center [98, 51] width 93 height 11
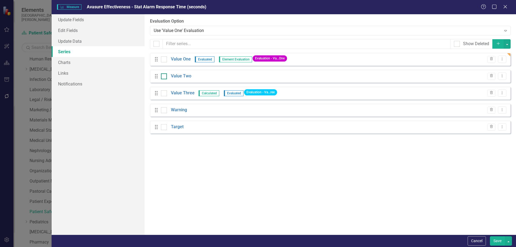
click at [164, 77] on div at bounding box center [164, 76] width 6 height 6
click at [164, 77] on input "checkbox" at bounding box center [162, 74] width 3 height 3
checkbox input "true"
click at [164, 93] on input "checkbox" at bounding box center [162, 91] width 3 height 3
checkbox input "true"
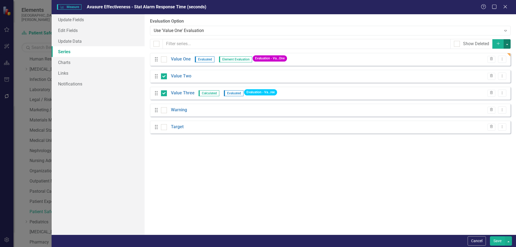
click at [509, 44] on button "button" at bounding box center [507, 43] width 7 height 9
click at [493, 73] on link "Edit Multiple Edit Multiple" at bounding box center [489, 74] width 43 height 10
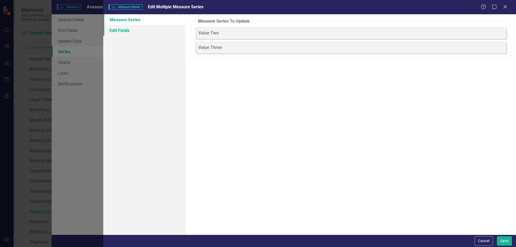
click at [122, 31] on link "Edit Fields" at bounding box center [144, 30] width 83 height 11
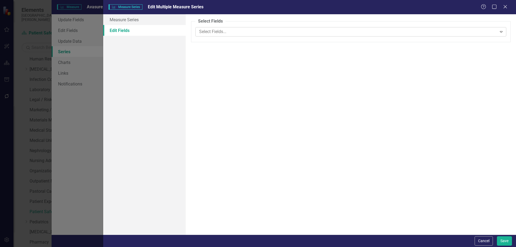
click at [213, 28] on div at bounding box center [347, 31] width 300 height 7
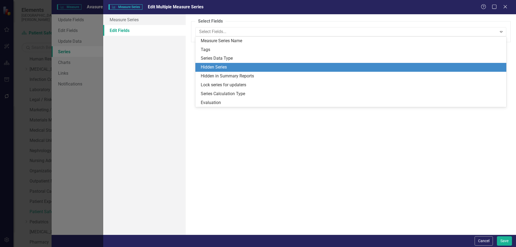
click at [216, 67] on div "Hidden Series" at bounding box center [352, 67] width 303 height 6
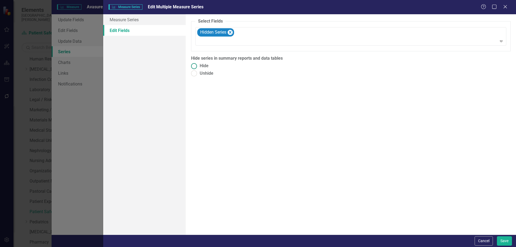
click at [203, 65] on span "Hide" at bounding box center [204, 66] width 9 height 6
click at [199, 65] on input "Hide" at bounding box center [194, 66] width 8 height 8
radio input "true"
click at [229, 40] on div at bounding box center [351, 41] width 309 height 7
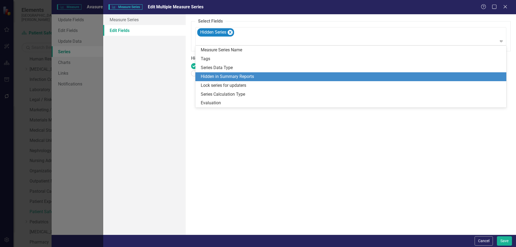
click at [225, 74] on div "Hidden in Summary Reports" at bounding box center [352, 77] width 303 height 6
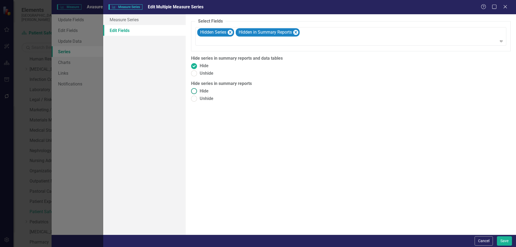
click at [205, 91] on span "Hide" at bounding box center [204, 91] width 9 height 6
click at [199, 91] on input "Hide" at bounding box center [194, 91] width 8 height 8
radio input "true"
click at [511, 246] on div "Cancel Save" at bounding box center [309, 241] width 413 height 12
click at [507, 242] on button "Save" at bounding box center [504, 240] width 15 height 9
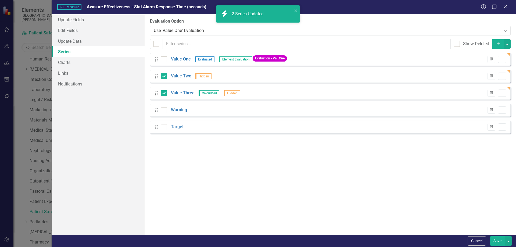
click at [499, 241] on button "Save" at bounding box center [497, 240] width 15 height 9
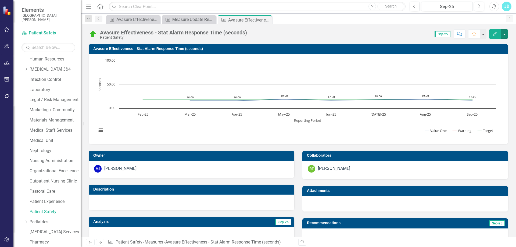
scroll to position [161, 0]
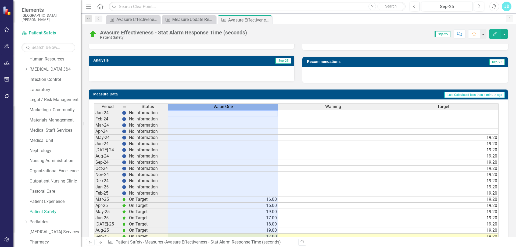
click at [232, 107] on span "Value One" at bounding box center [223, 106] width 19 height 5
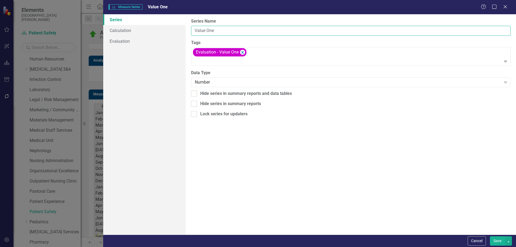
drag, startPoint x: 232, startPoint y: 33, endPoint x: 188, endPoint y: 31, distance: 43.9
click at [188, 31] on div "From this page, you can edit the name, type, and visibility options of your ser…" at bounding box center [351, 124] width 331 height 221
type input "Alarm response time in seconds"
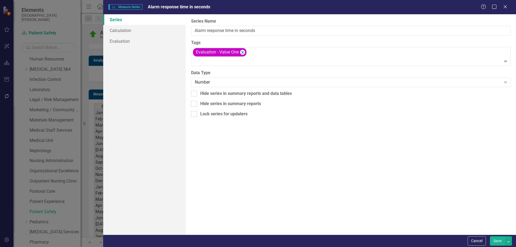
click at [497, 238] on button "Save" at bounding box center [497, 240] width 15 height 9
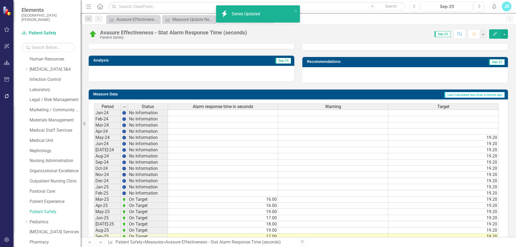
scroll to position [0, 0]
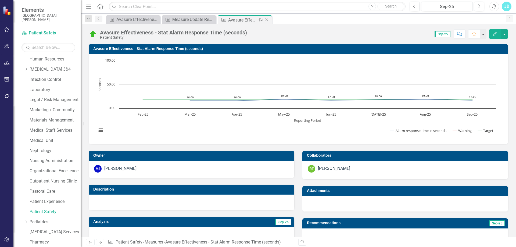
click at [268, 20] on icon "Close" at bounding box center [266, 20] width 5 height 4
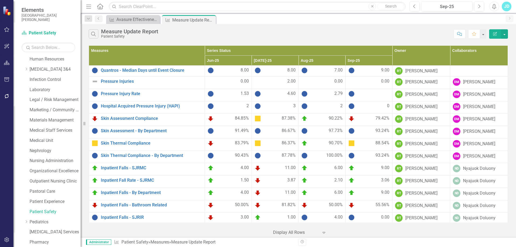
scroll to position [116, 0]
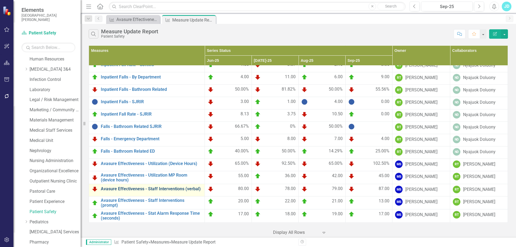
click at [147, 189] on link "Avasure Effectiveness - Staff Interventions (verbal)" at bounding box center [151, 189] width 101 height 5
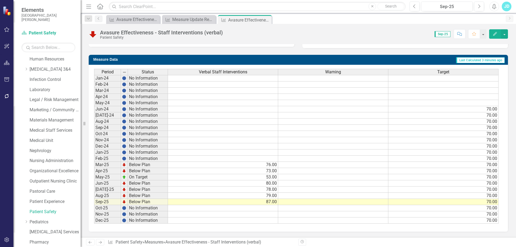
scroll to position [62, 0]
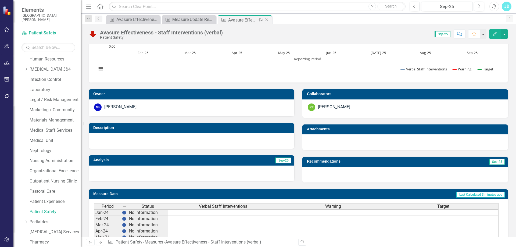
click at [269, 19] on icon "Close" at bounding box center [266, 20] width 5 height 4
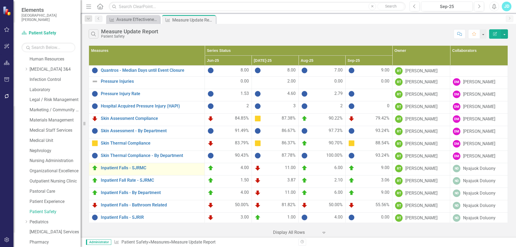
scroll to position [116, 0]
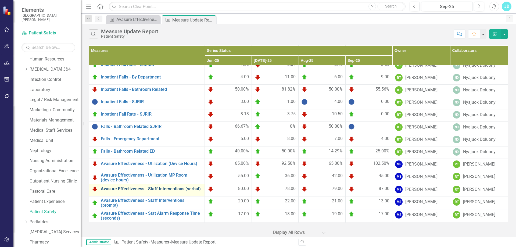
click at [167, 191] on link "Avasure Effectiveness - Staff Interventions (verbal)" at bounding box center [151, 189] width 101 height 5
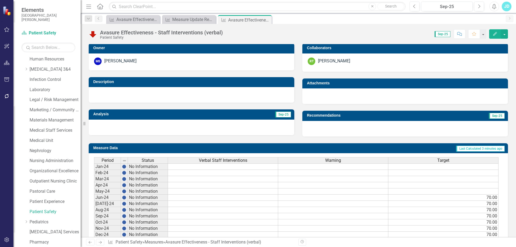
scroll to position [196, 0]
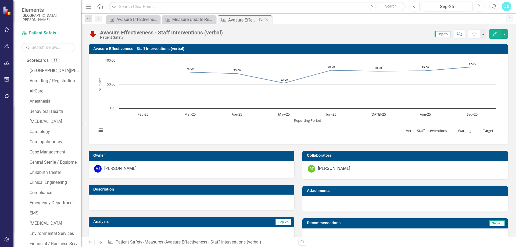
scroll to position [196, 0]
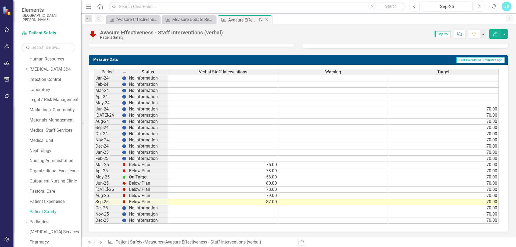
click at [268, 21] on icon "Close" at bounding box center [266, 20] width 5 height 4
